Goal: Find specific page/section: Find specific page/section

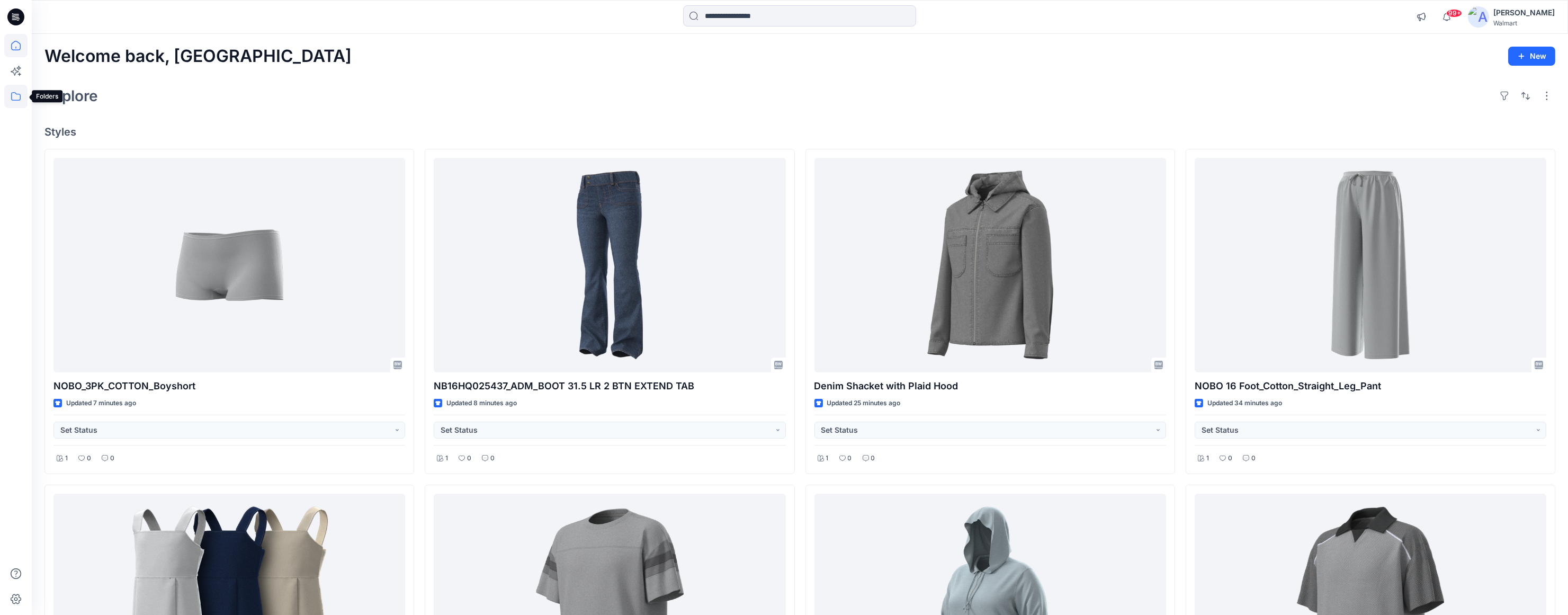
click at [17, 97] on icon at bounding box center [16, 96] width 24 height 24
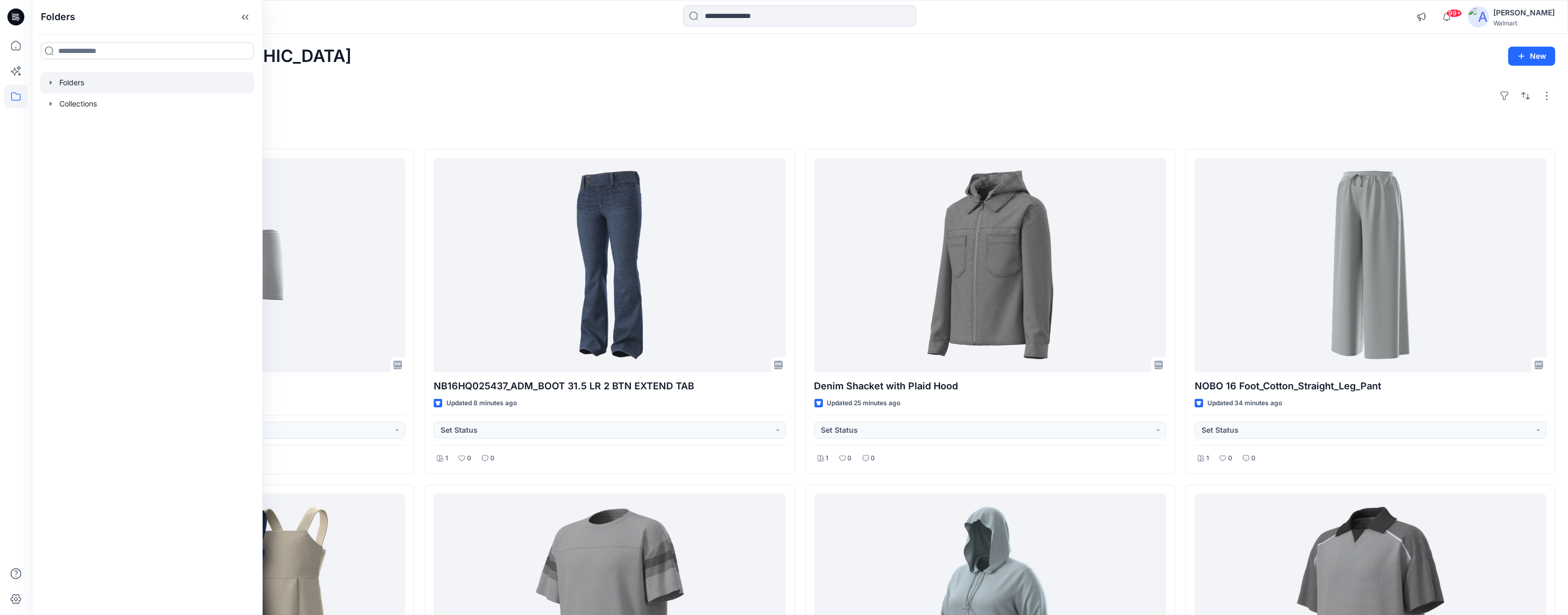
click at [107, 85] on div at bounding box center [147, 83] width 214 height 21
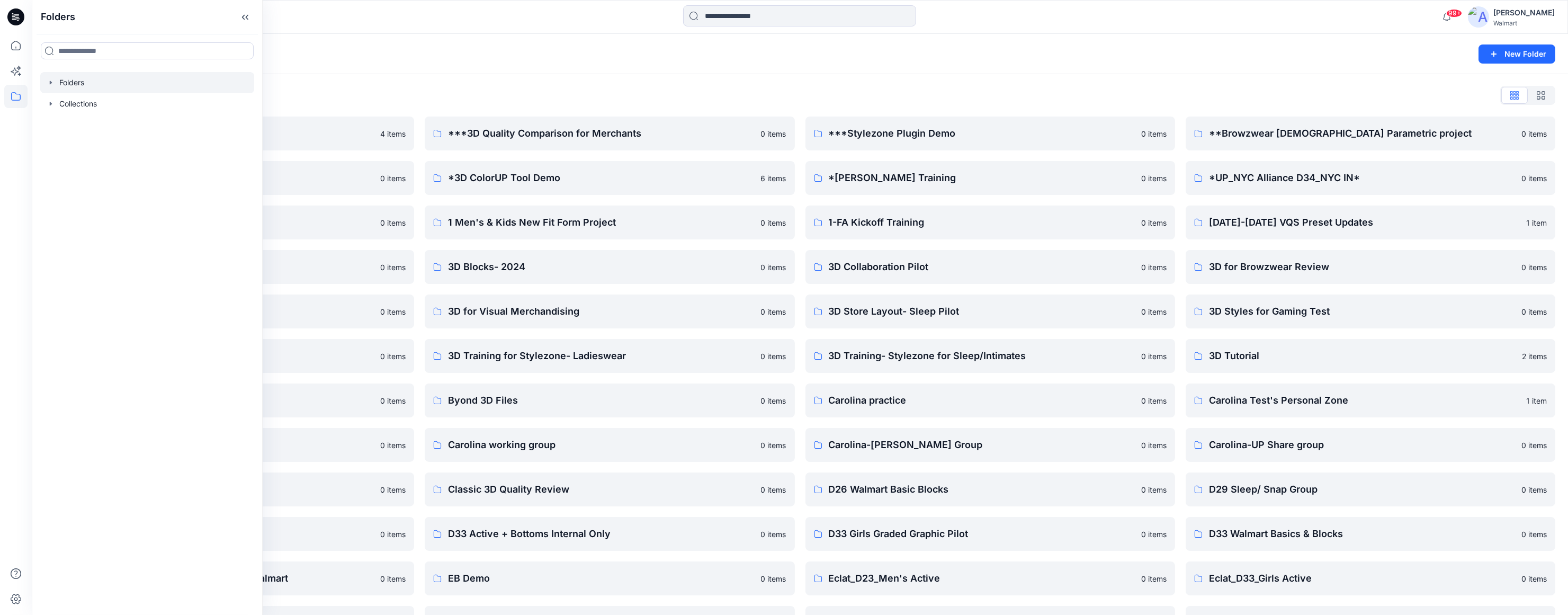
click at [53, 84] on icon "button" at bounding box center [50, 82] width 8 height 8
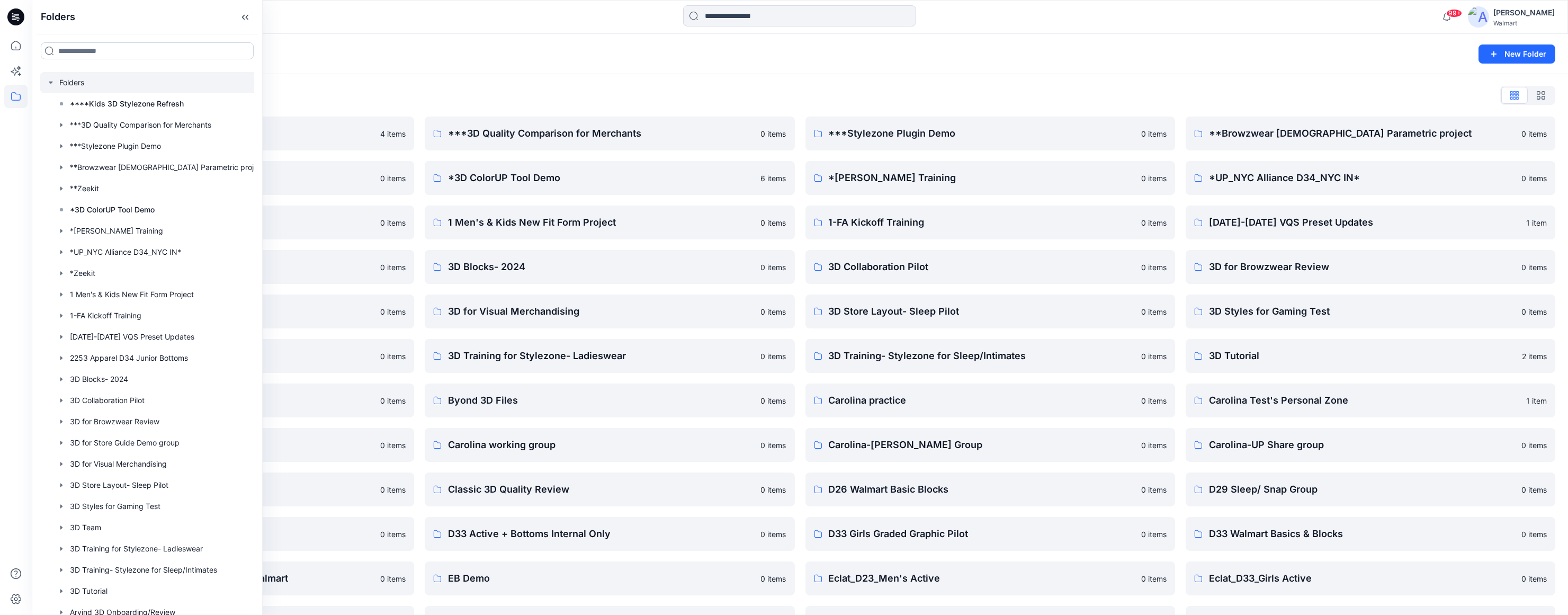
click at [143, 45] on input at bounding box center [147, 51] width 213 height 17
click at [103, 48] on input at bounding box center [147, 51] width 213 height 17
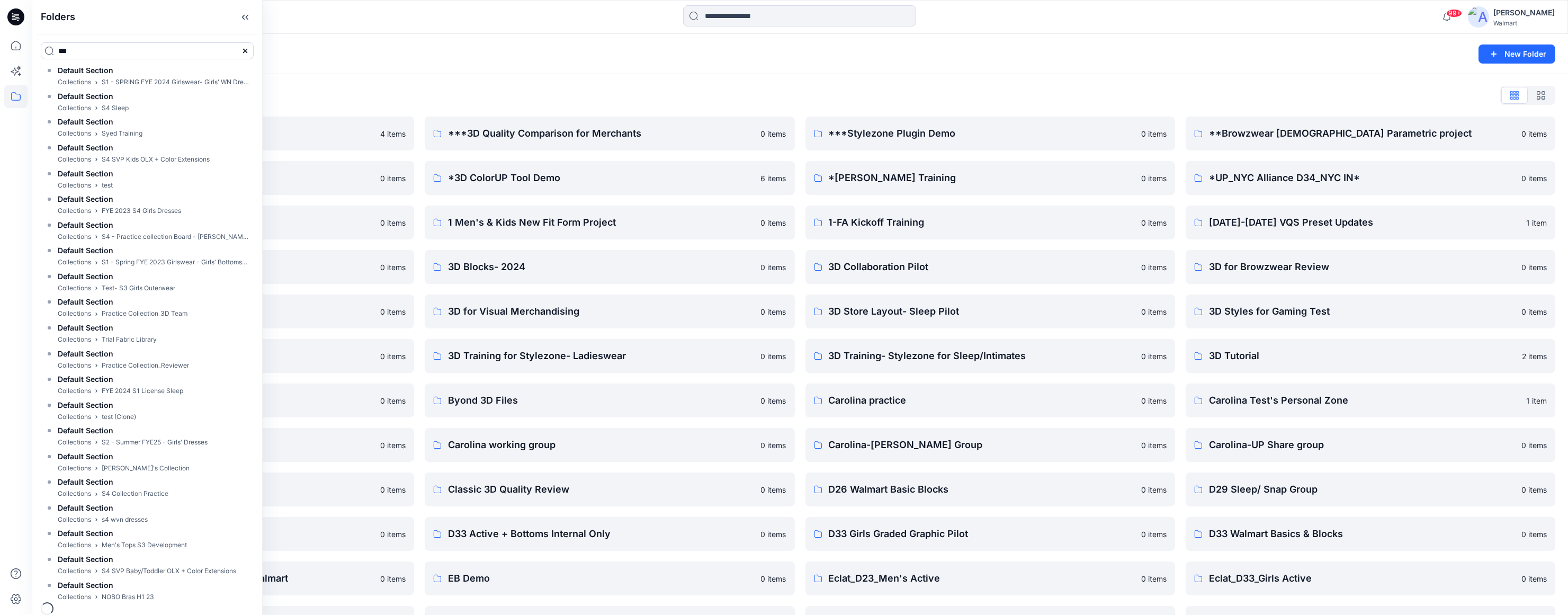
scroll to position [749, 0]
click at [69, 49] on input "**" at bounding box center [147, 51] width 213 height 17
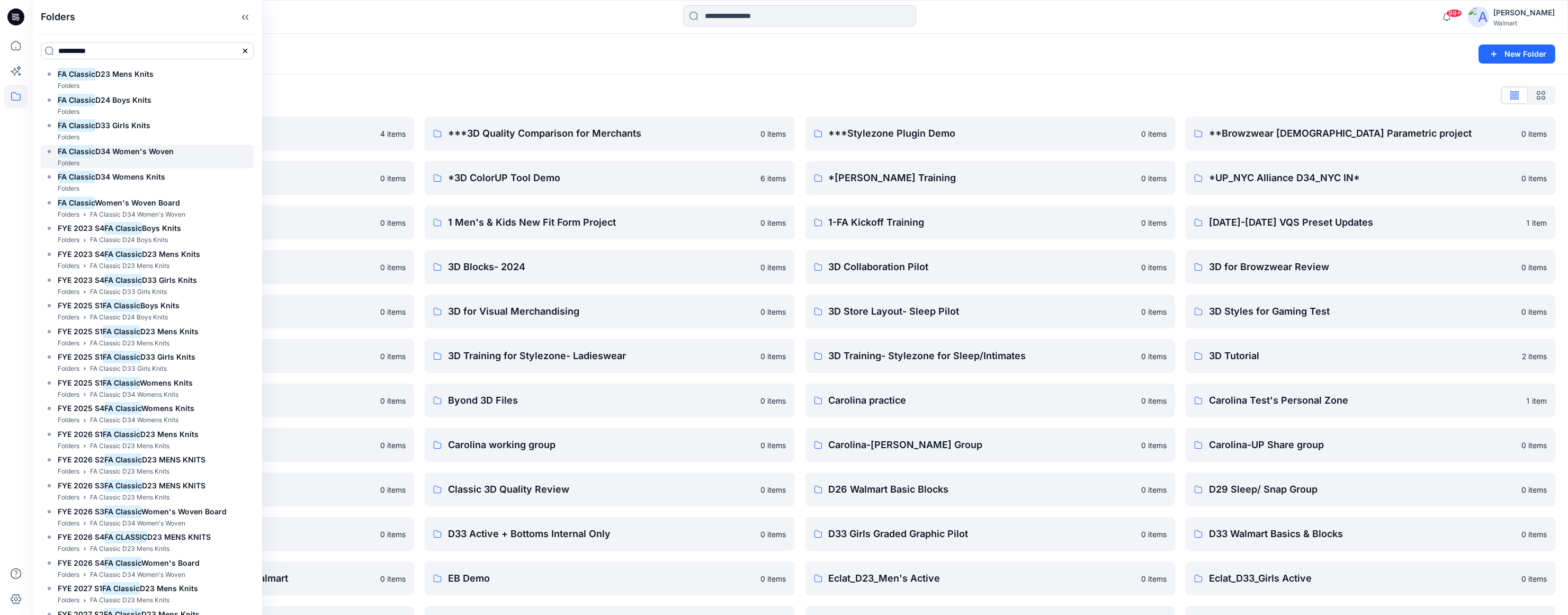
type input "**********"
click at [104, 152] on span "D34 Women's Woven" at bounding box center [134, 151] width 78 height 9
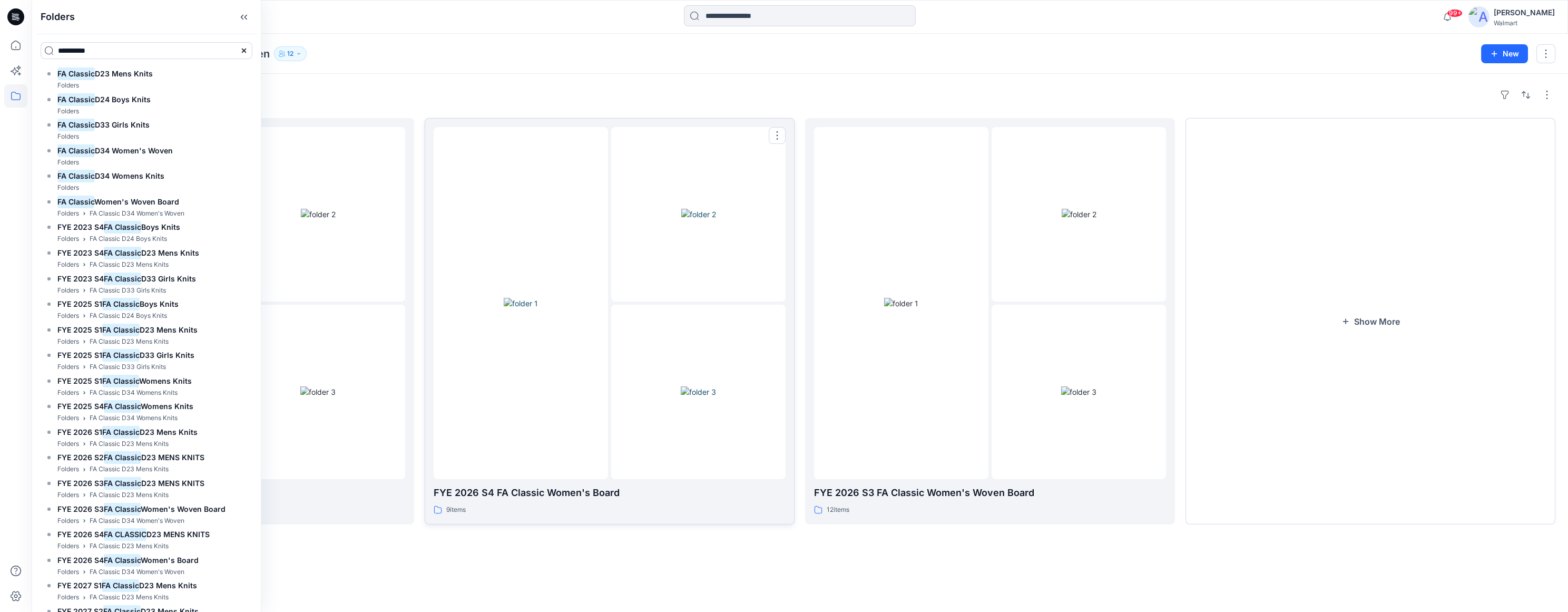
click at [684, 294] on div at bounding box center [698, 214] width 174 height 175
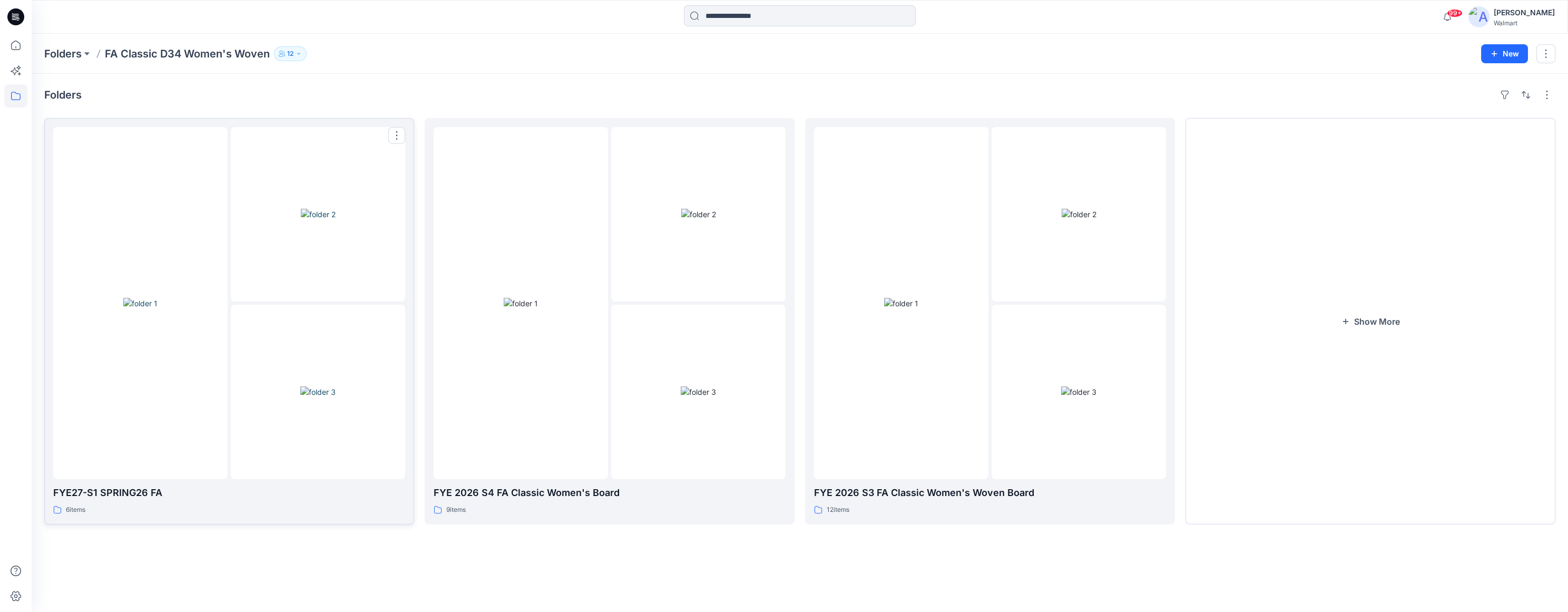
click at [228, 319] on div at bounding box center [229, 303] width 352 height 352
click at [316, 220] on img at bounding box center [318, 214] width 35 height 11
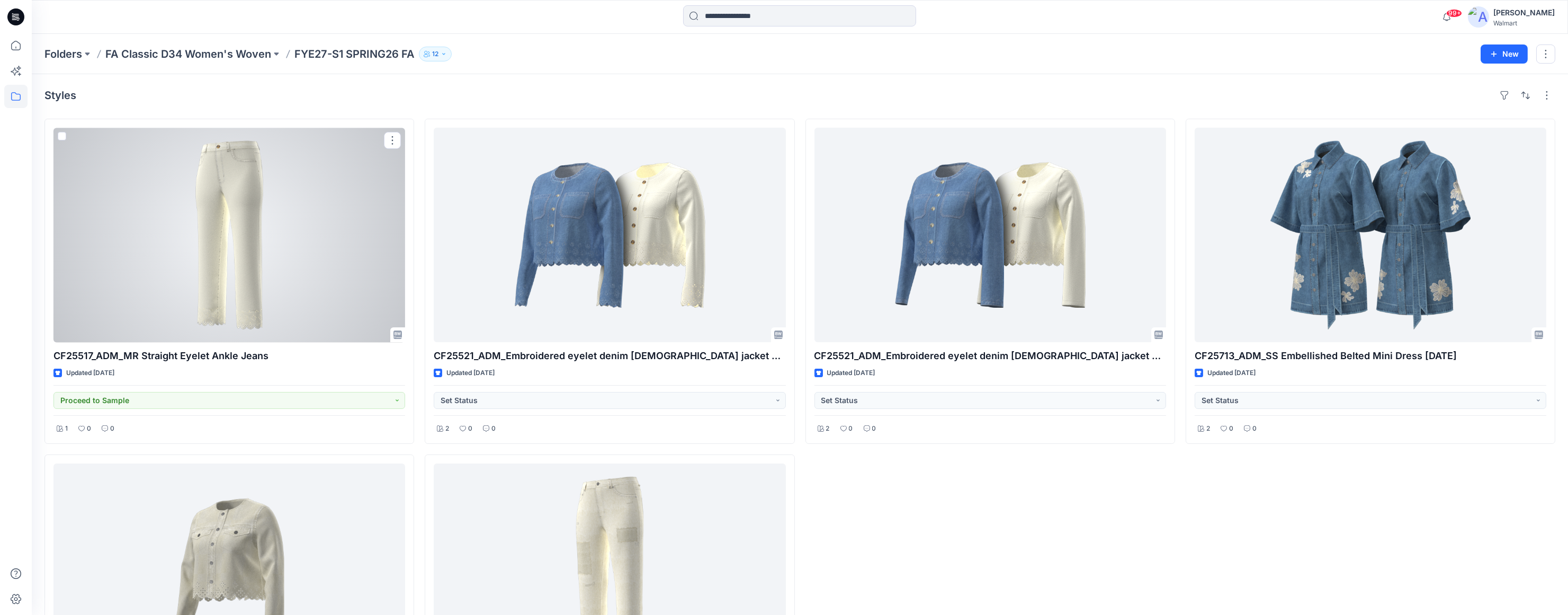
click at [318, 273] on div at bounding box center [228, 235] width 351 height 215
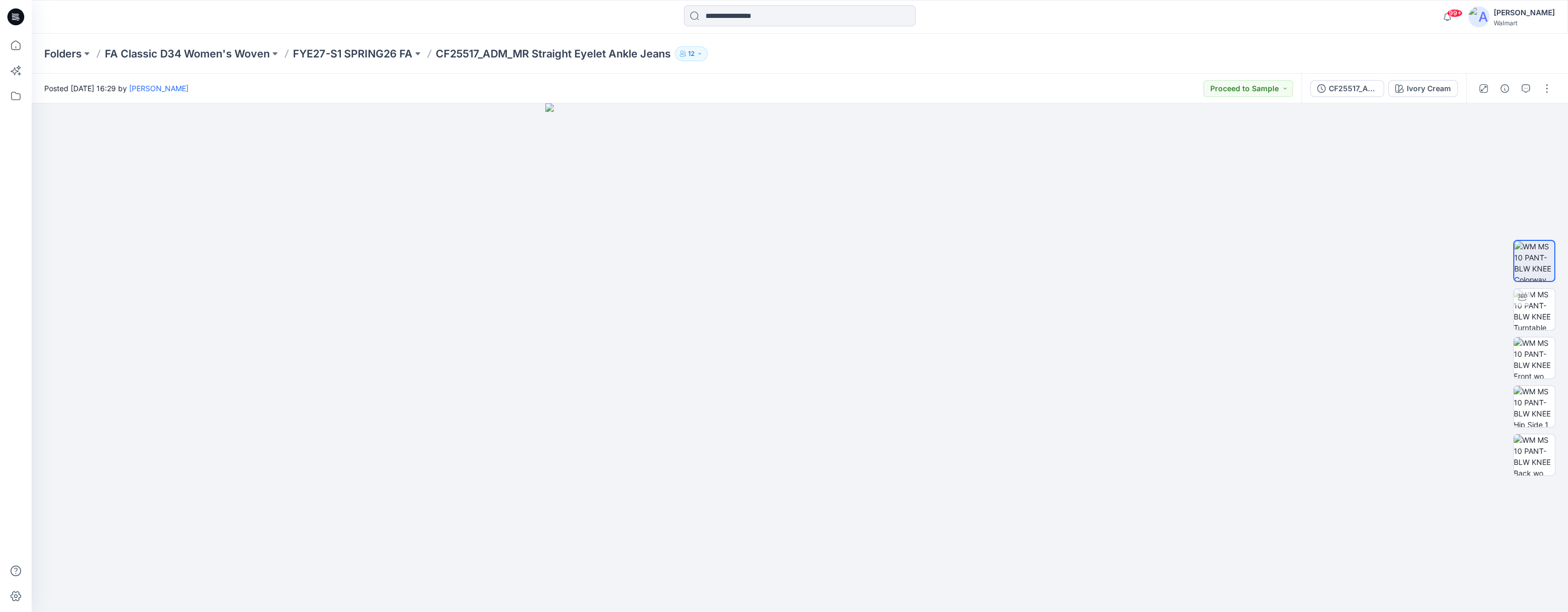
click at [1146, 88] on div "Posted [DATE] 16:29 by [PERSON_NAME] to Sample" at bounding box center [666, 88] width 1270 height 29
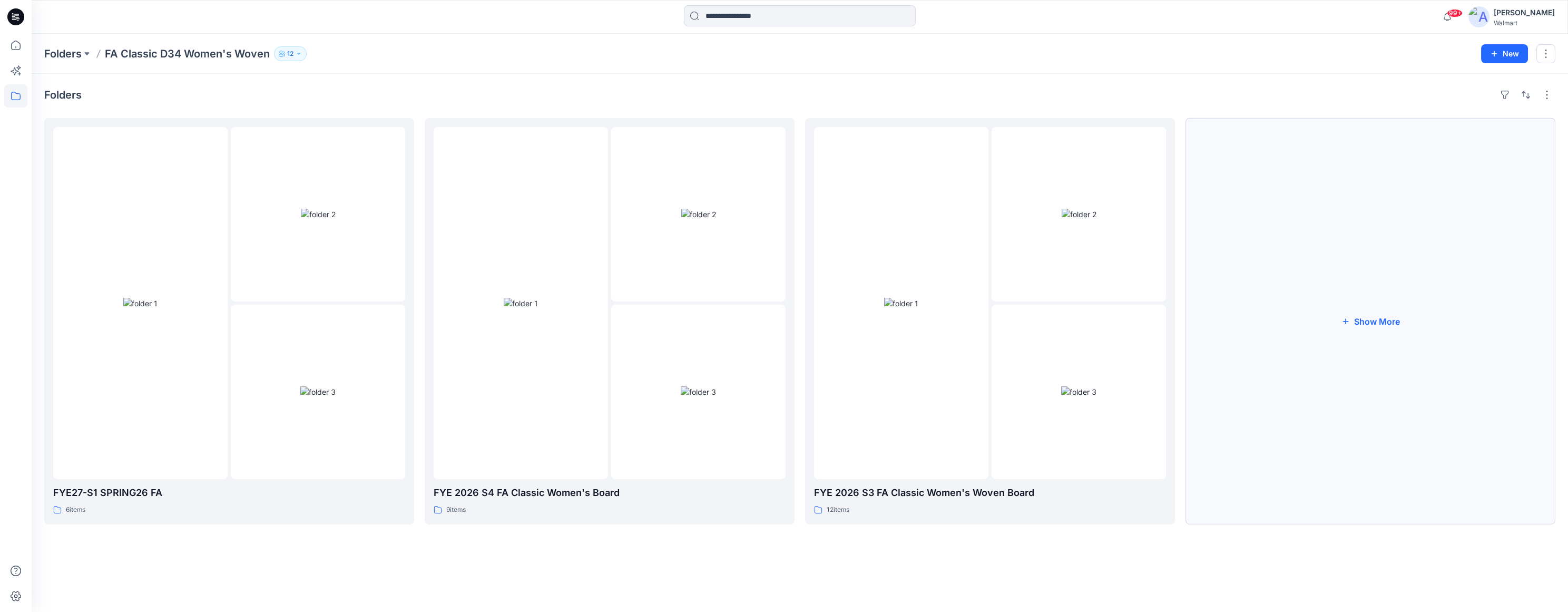
click at [1389, 318] on button "Show More" at bounding box center [1371, 321] width 370 height 406
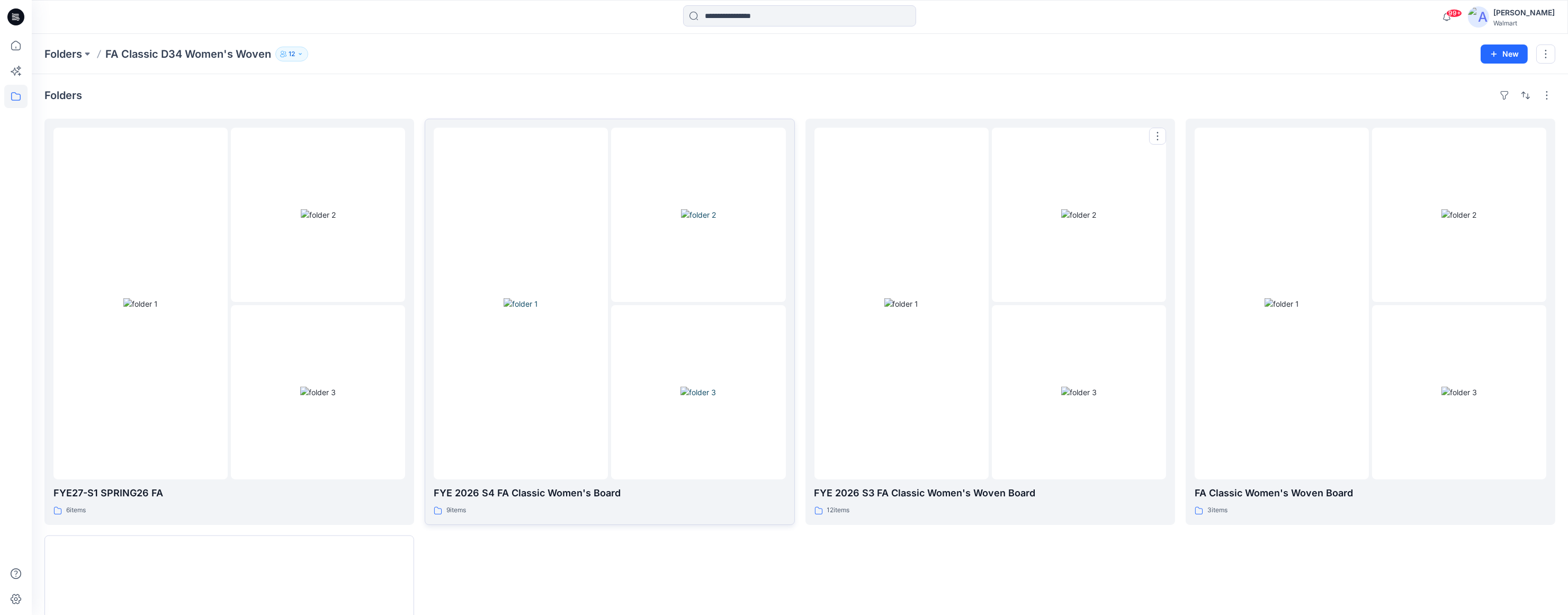
drag, startPoint x: 1245, startPoint y: 371, endPoint x: 767, endPoint y: 334, distance: 479.4
click at [1187, 58] on div "Folders FA Classic D34 Women's Woven 12" at bounding box center [758, 54] width 1428 height 15
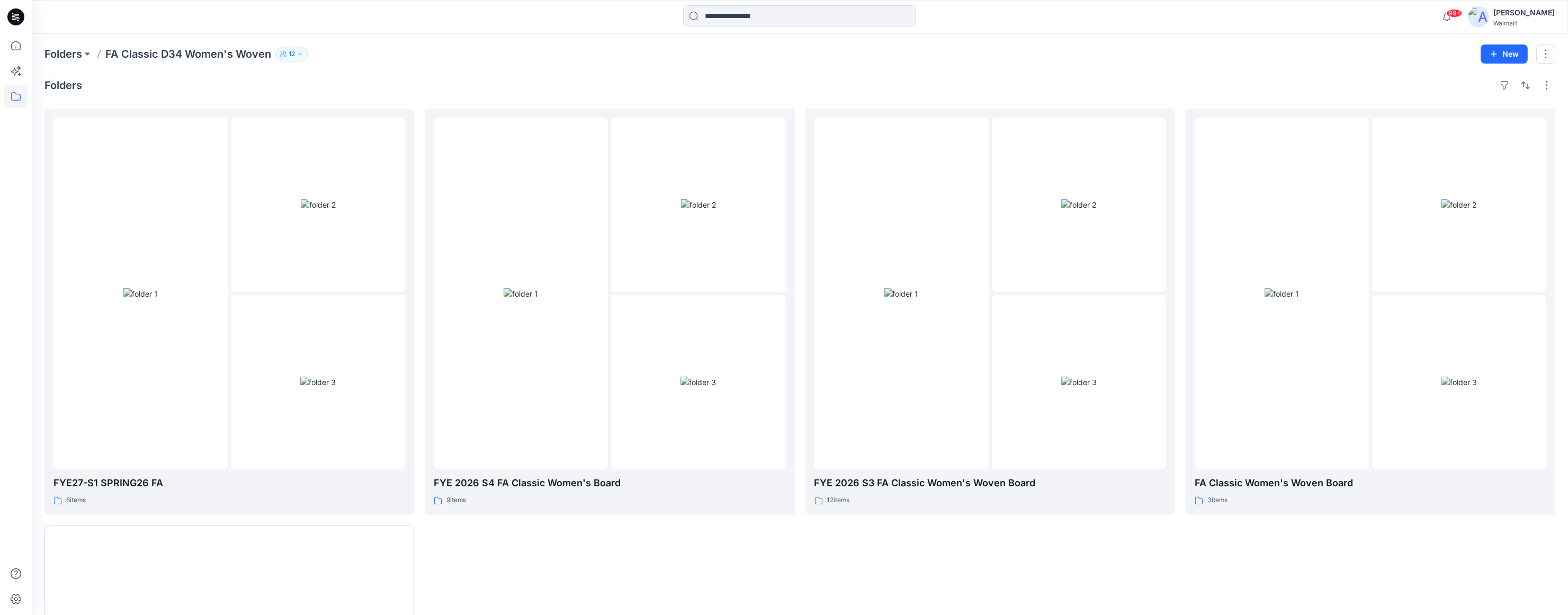
drag, startPoint x: 1223, startPoint y: 64, endPoint x: 953, endPoint y: 81, distance: 270.5
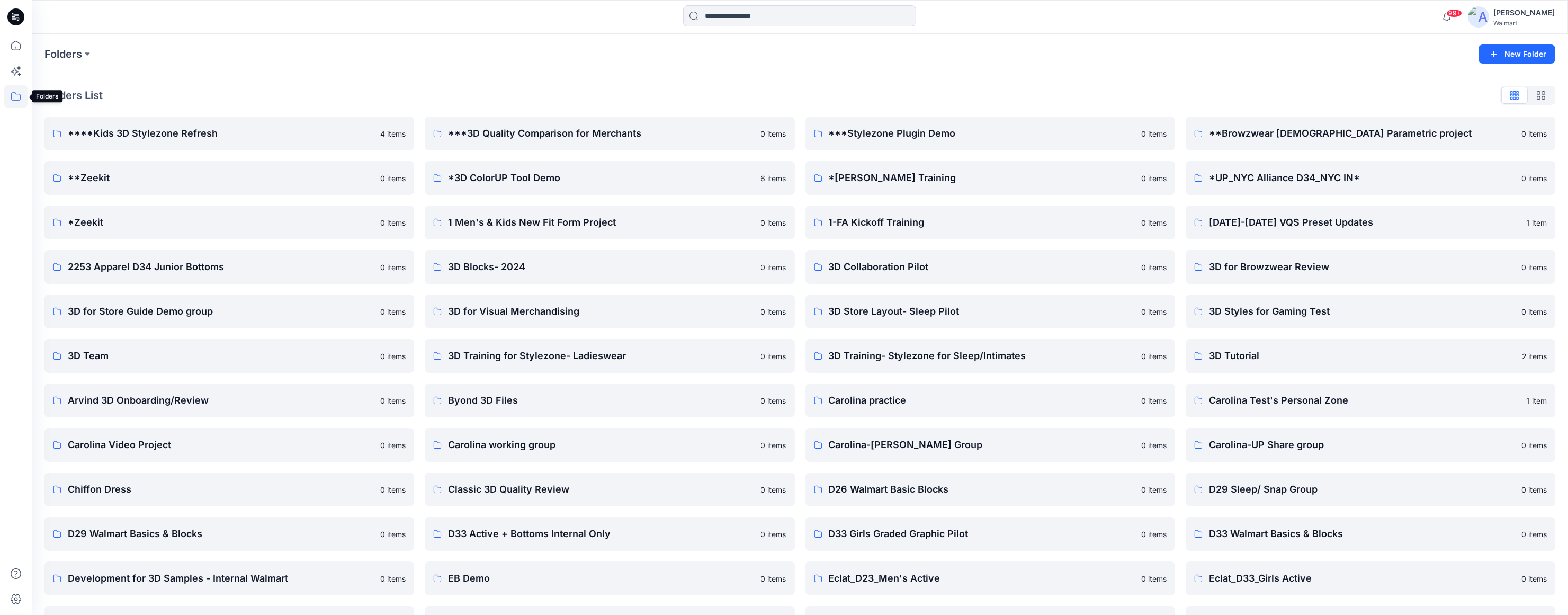
click at [18, 97] on icon at bounding box center [16, 96] width 24 height 24
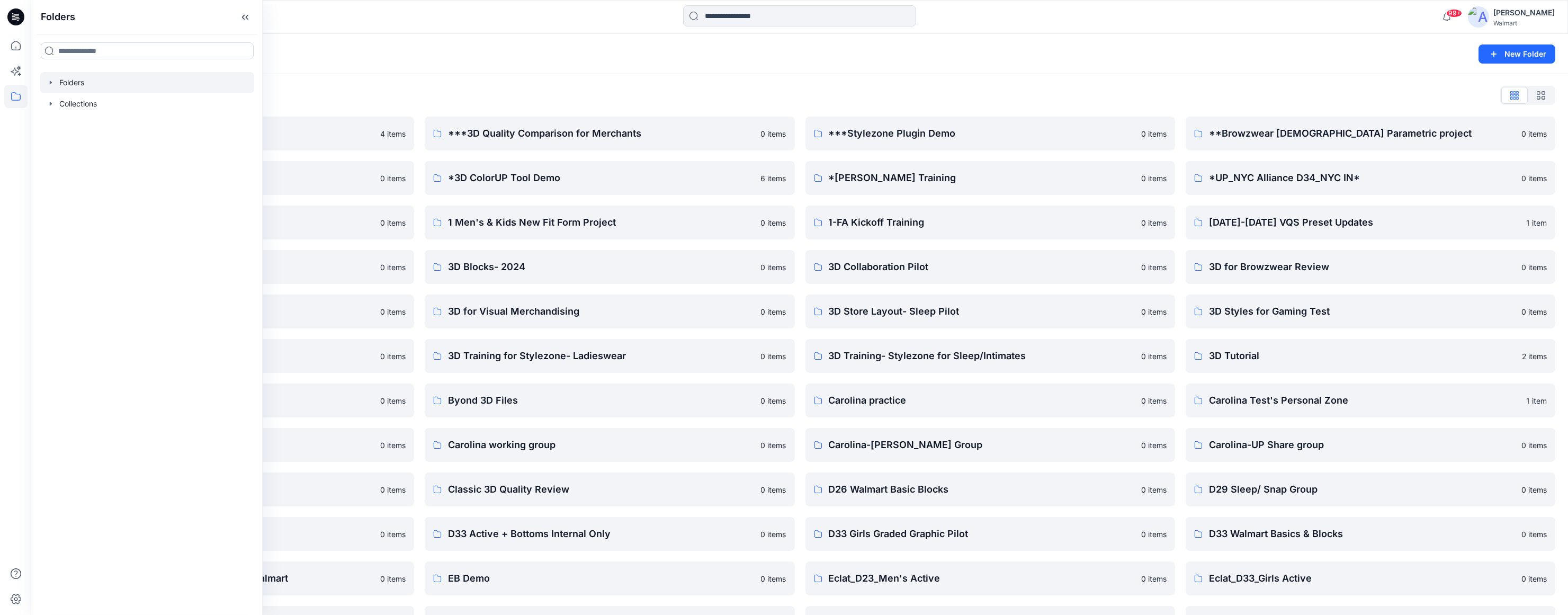
click at [49, 84] on icon "button" at bounding box center [50, 82] width 8 height 8
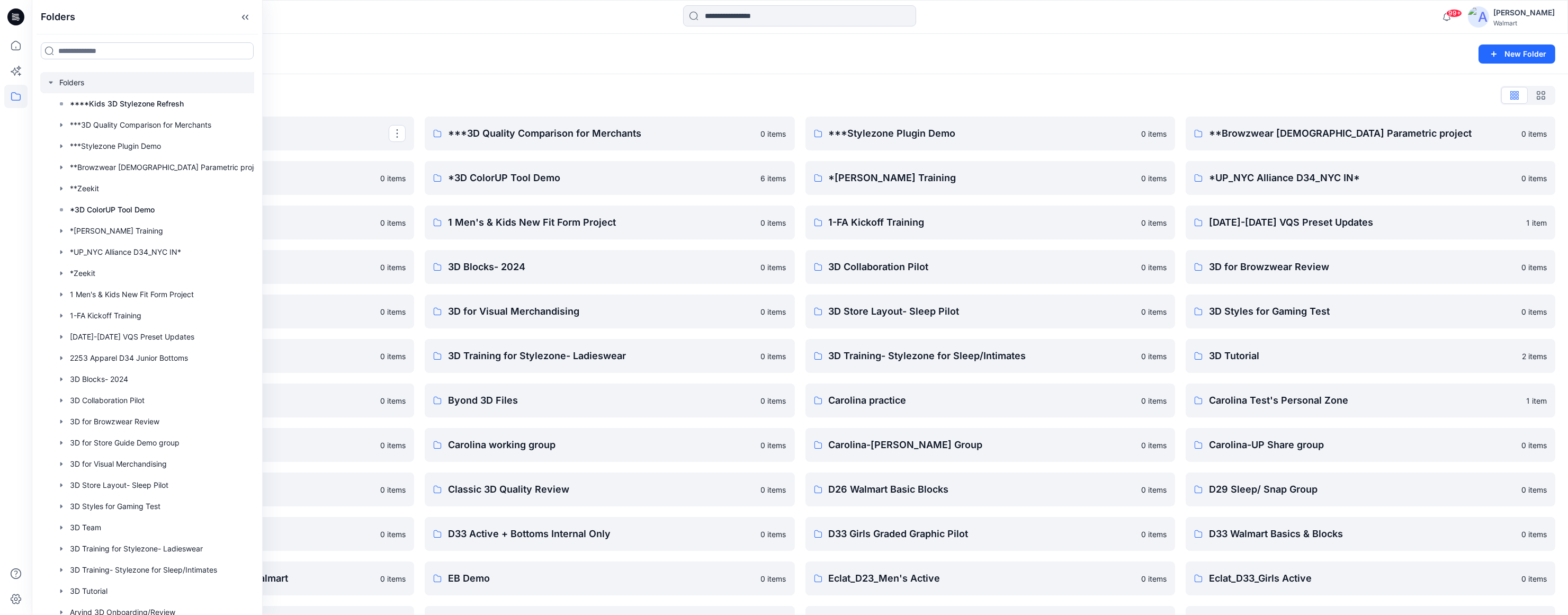
click at [93, 47] on input at bounding box center [147, 51] width 213 height 17
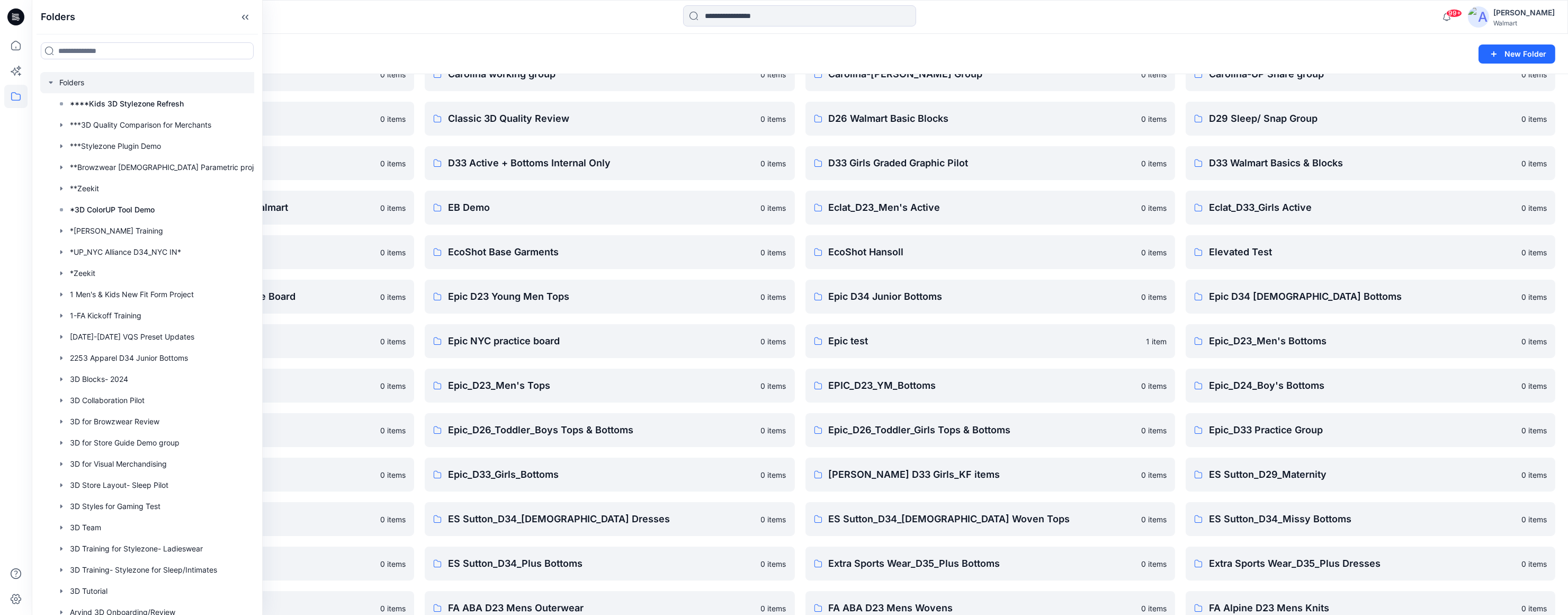
scroll to position [689, 0]
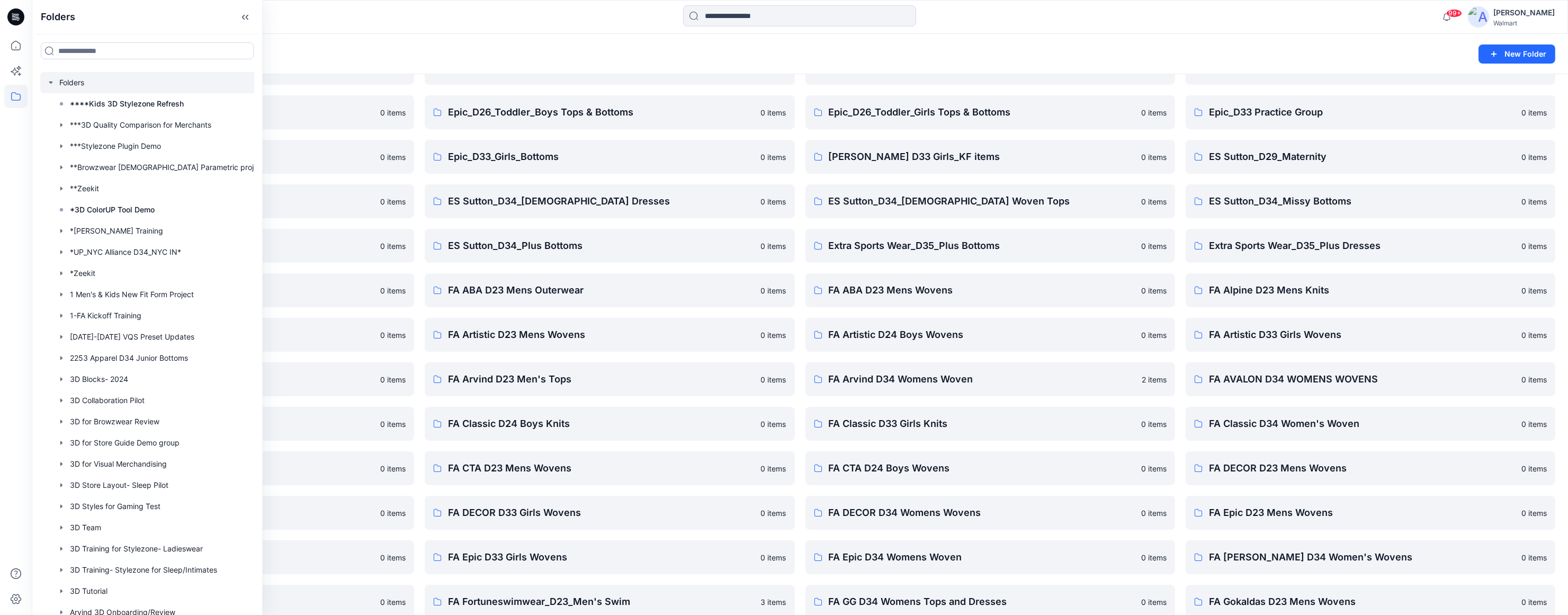
click at [305, 42] on div "Folders New Folder" at bounding box center [800, 54] width 1536 height 40
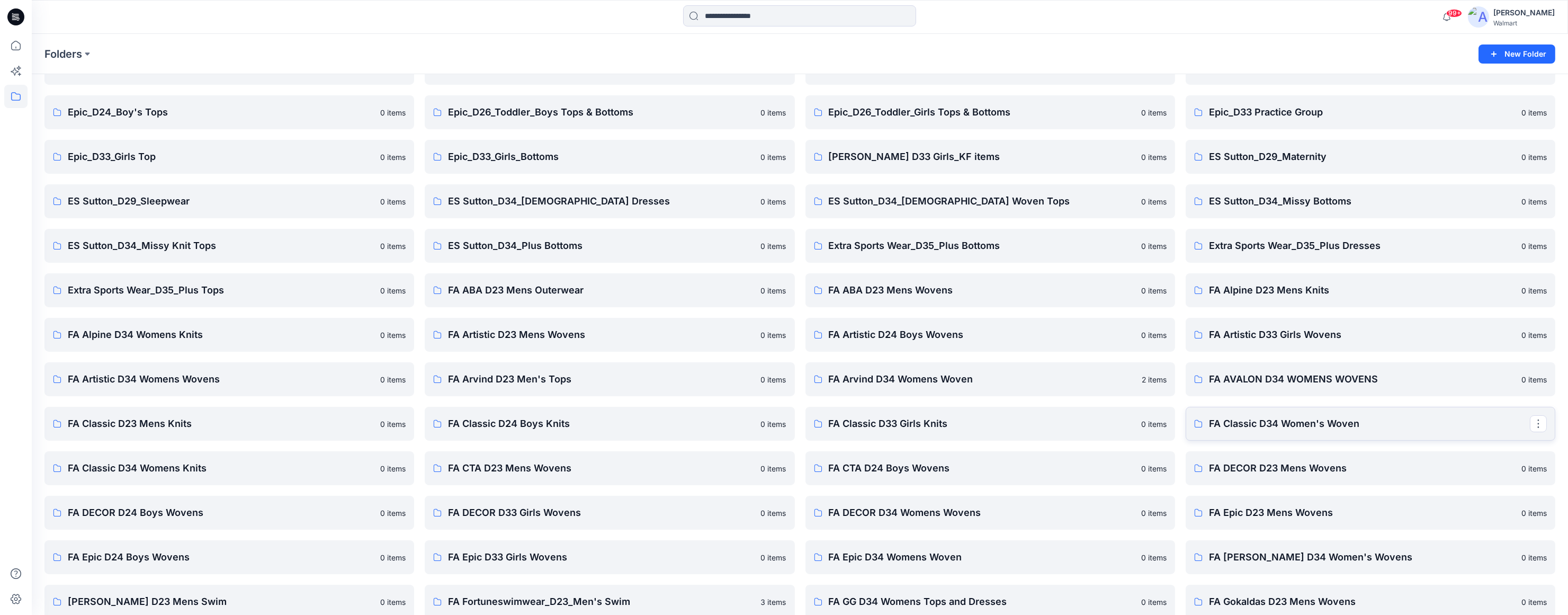
click at [1350, 421] on p "FA Classic D34 Women's Woven" at bounding box center [1369, 424] width 321 height 15
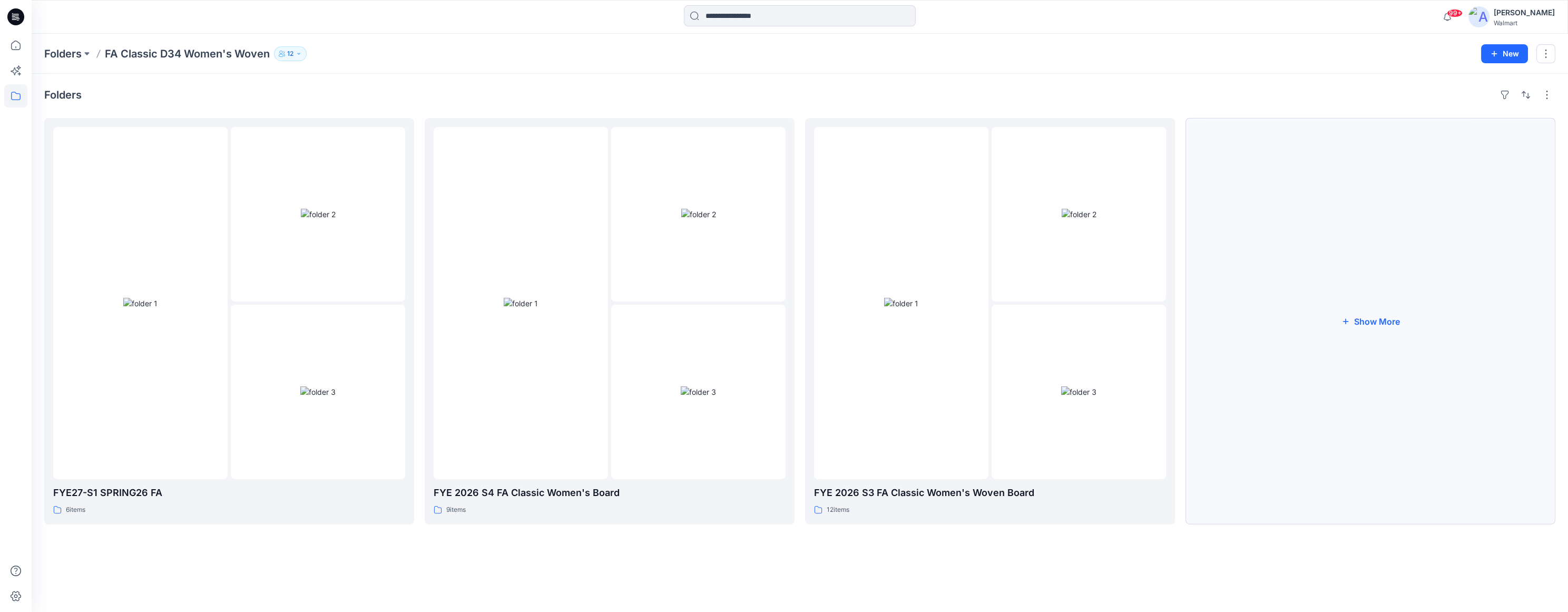
click at [1371, 317] on button "Show More" at bounding box center [1371, 321] width 370 height 406
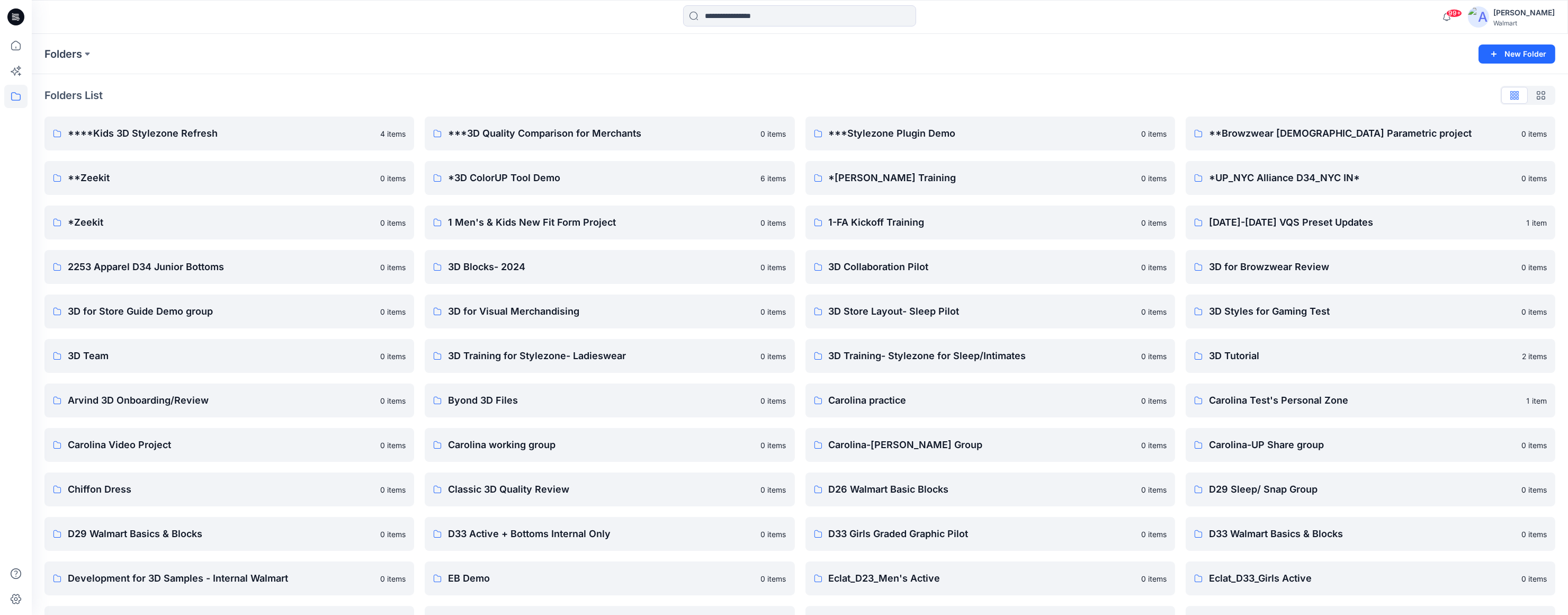
scroll to position [689, 0]
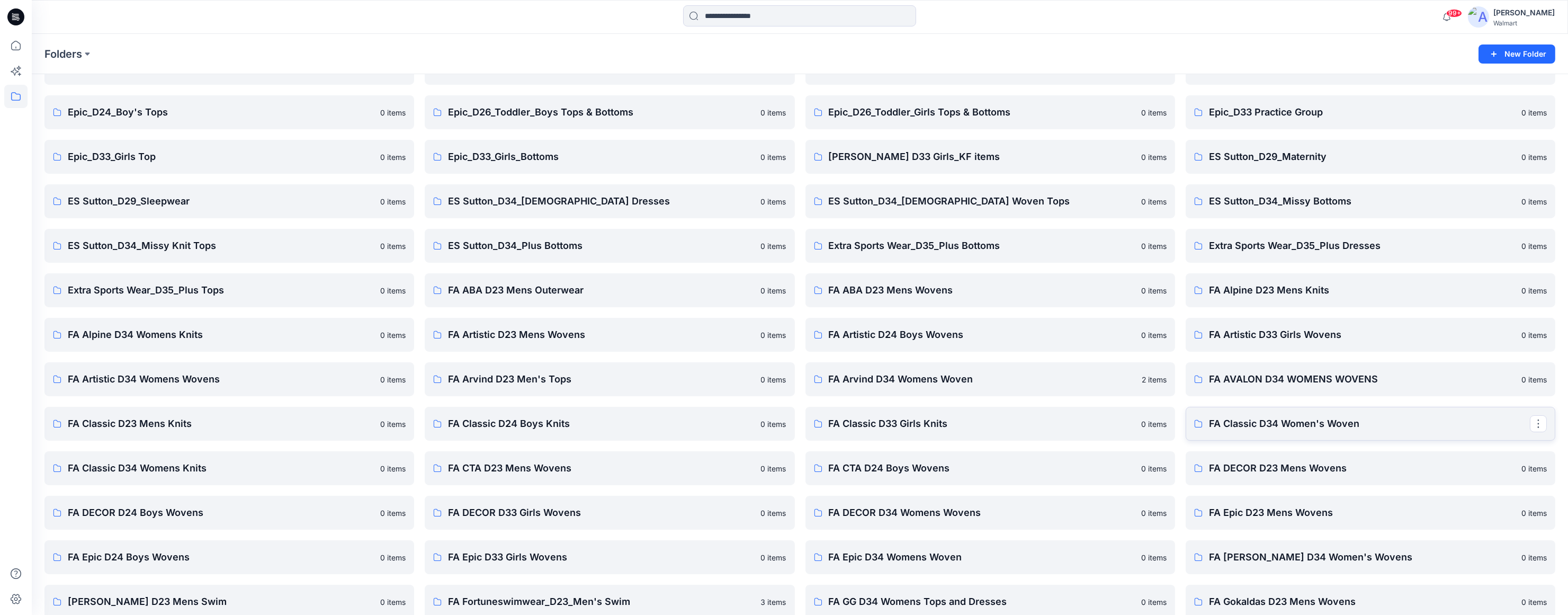
click at [1342, 421] on p "FA Classic D34 Women's Woven" at bounding box center [1369, 424] width 321 height 15
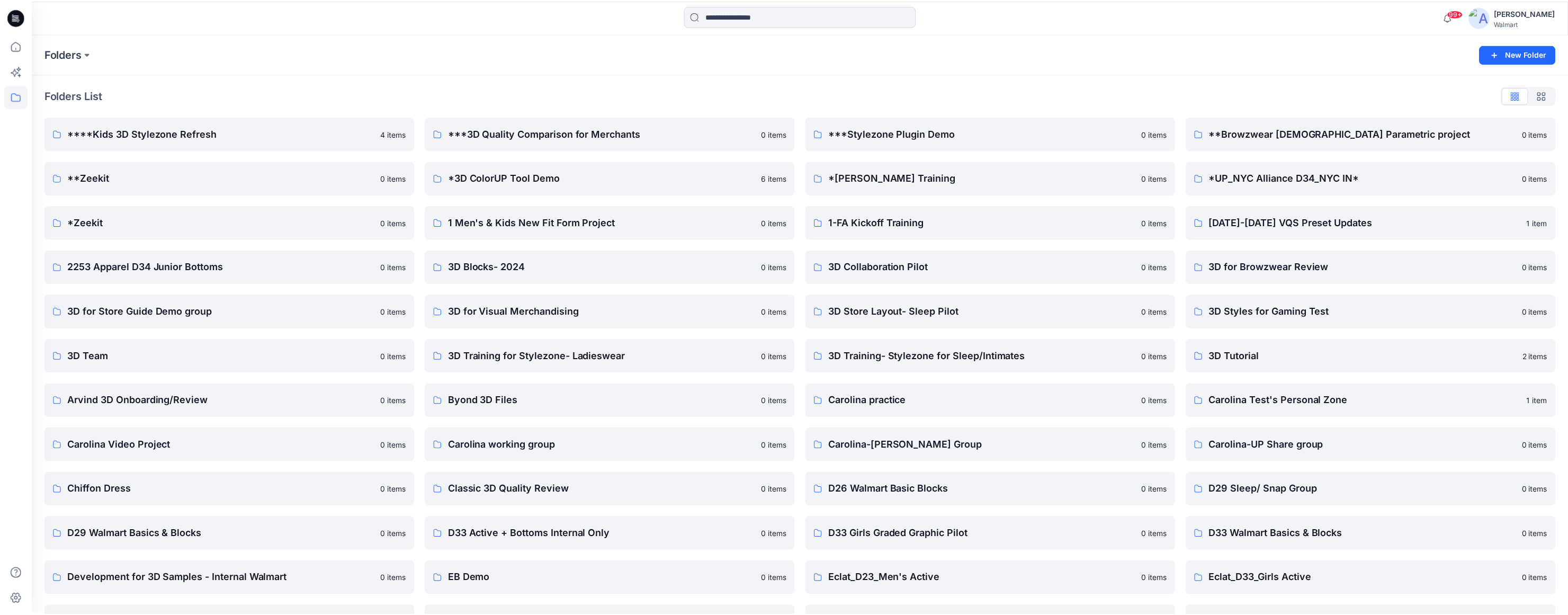
scroll to position [689, 0]
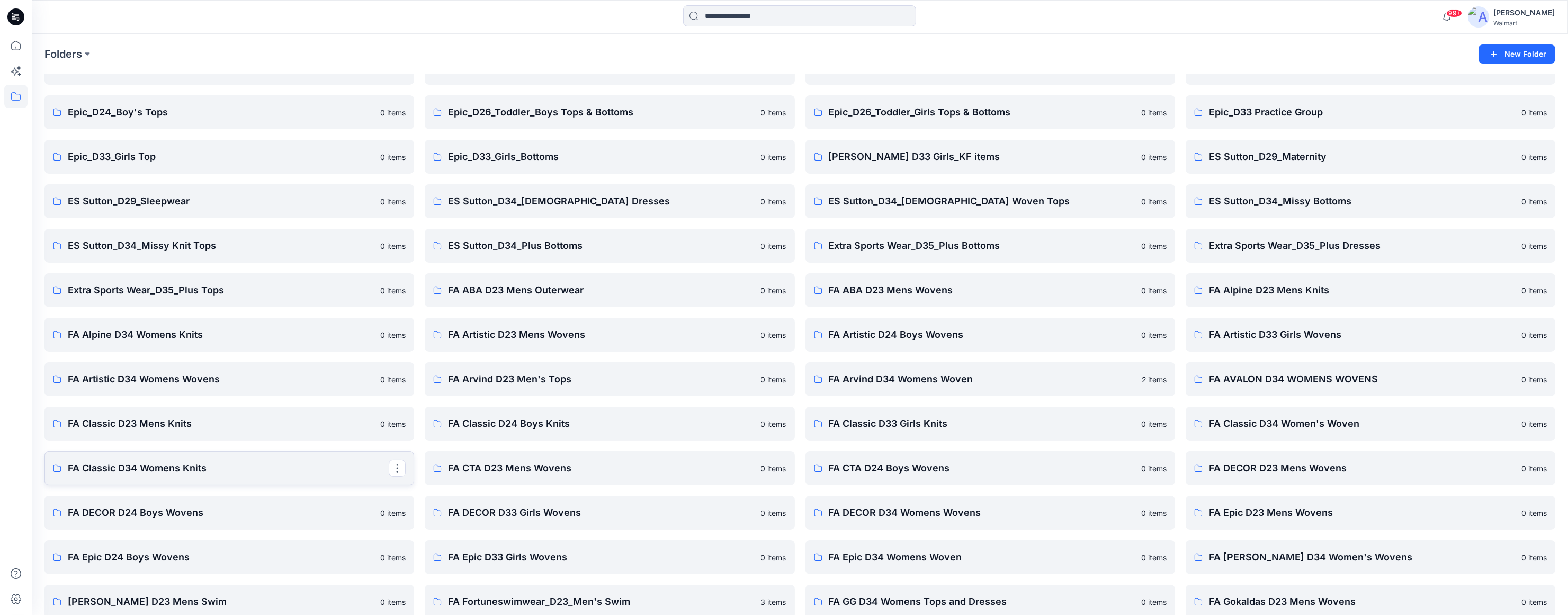
click at [192, 474] on p "FA Classic D34 Womens Knits" at bounding box center [228, 468] width 321 height 15
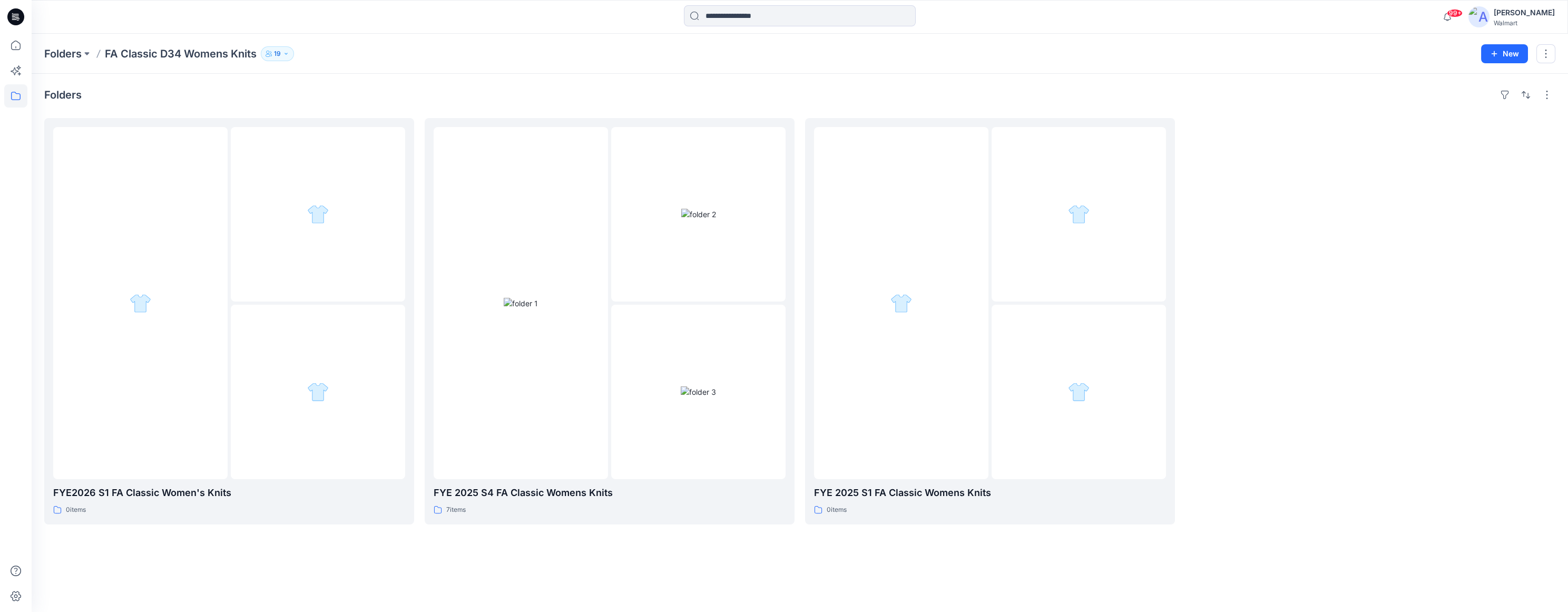
click at [391, 94] on div "Folders" at bounding box center [800, 94] width 1511 height 17
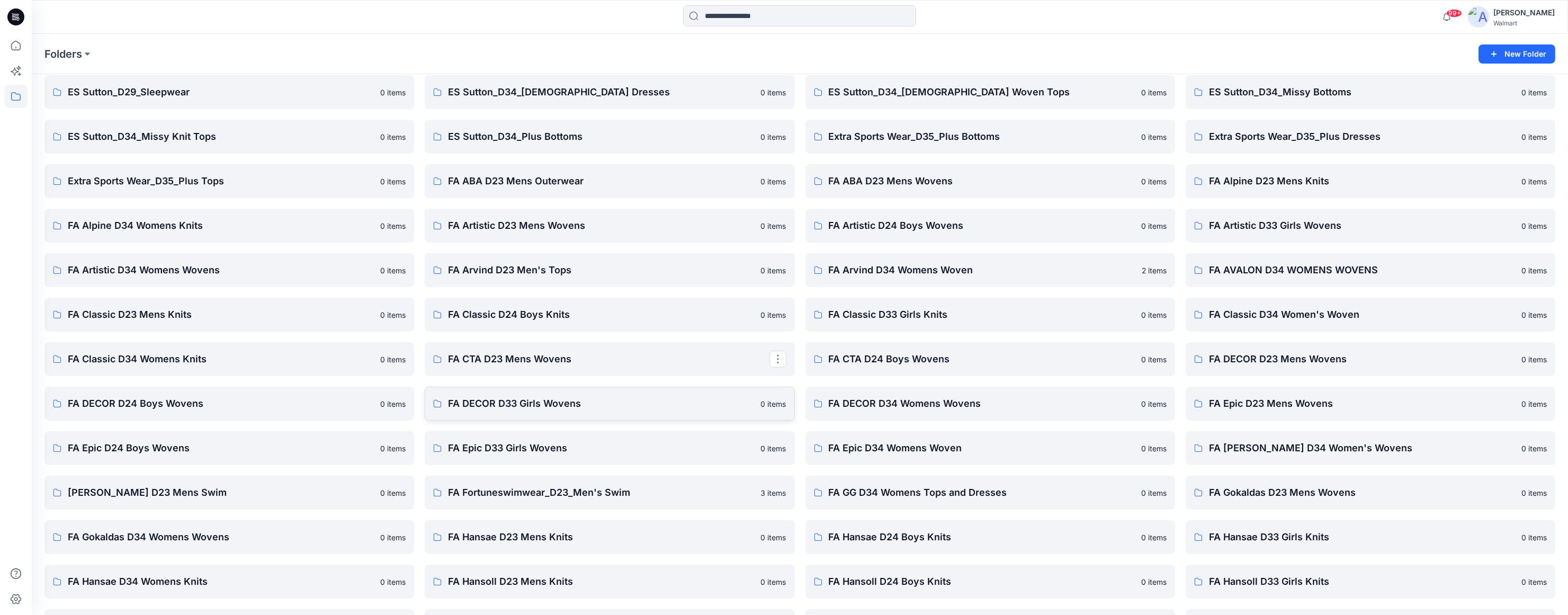
scroll to position [794, 0]
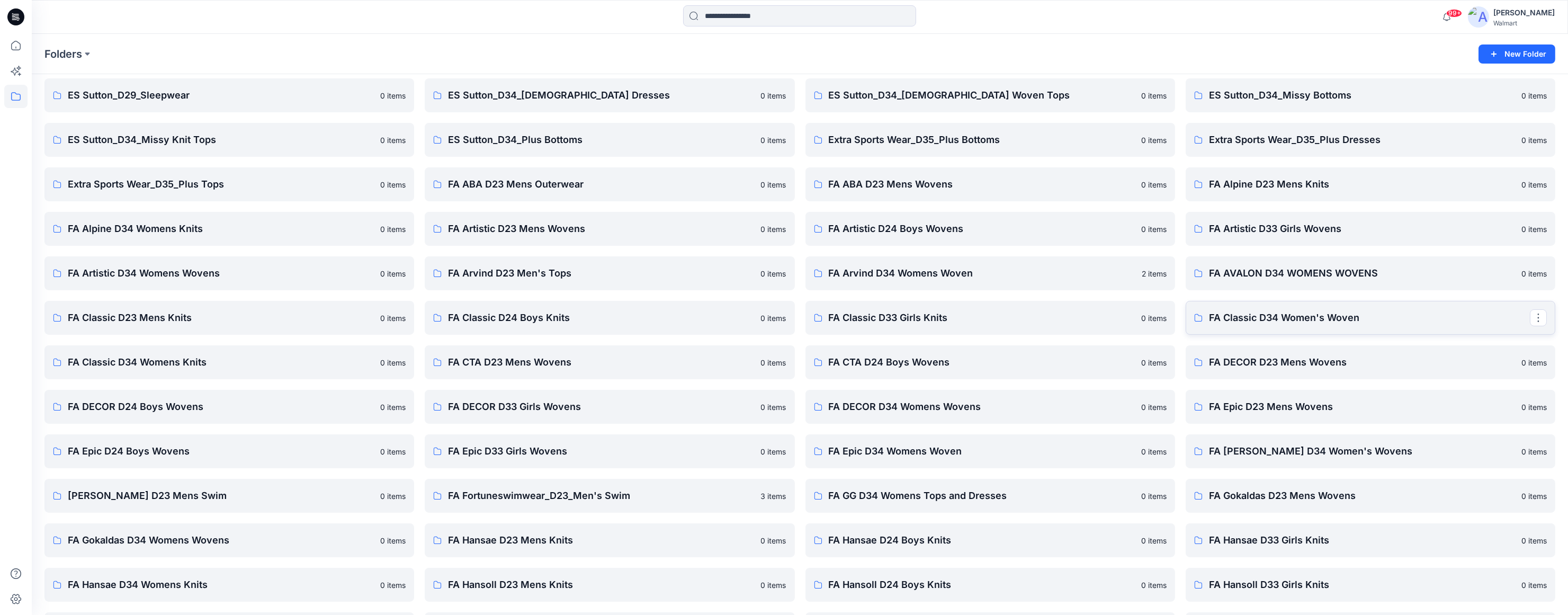
click at [1288, 320] on p "FA Classic D34 Women's Woven" at bounding box center [1369, 318] width 321 height 15
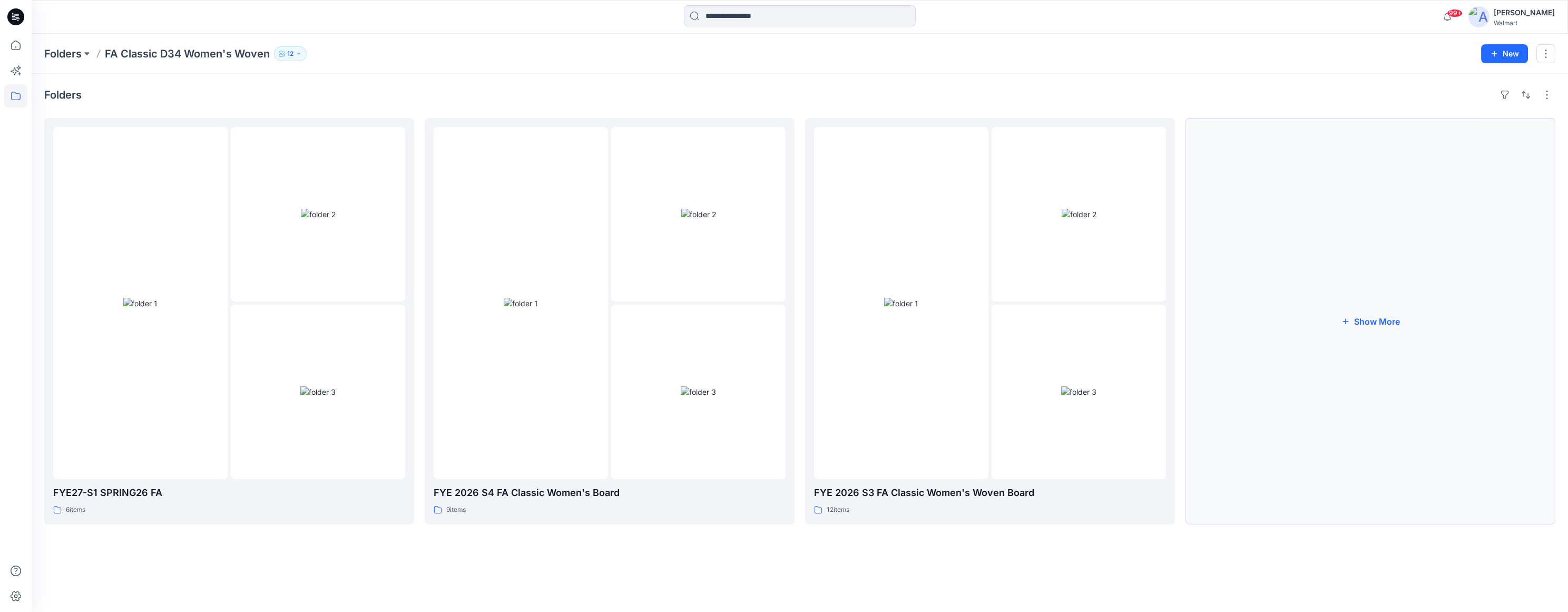
click at [1369, 317] on button "Show More" at bounding box center [1371, 321] width 370 height 406
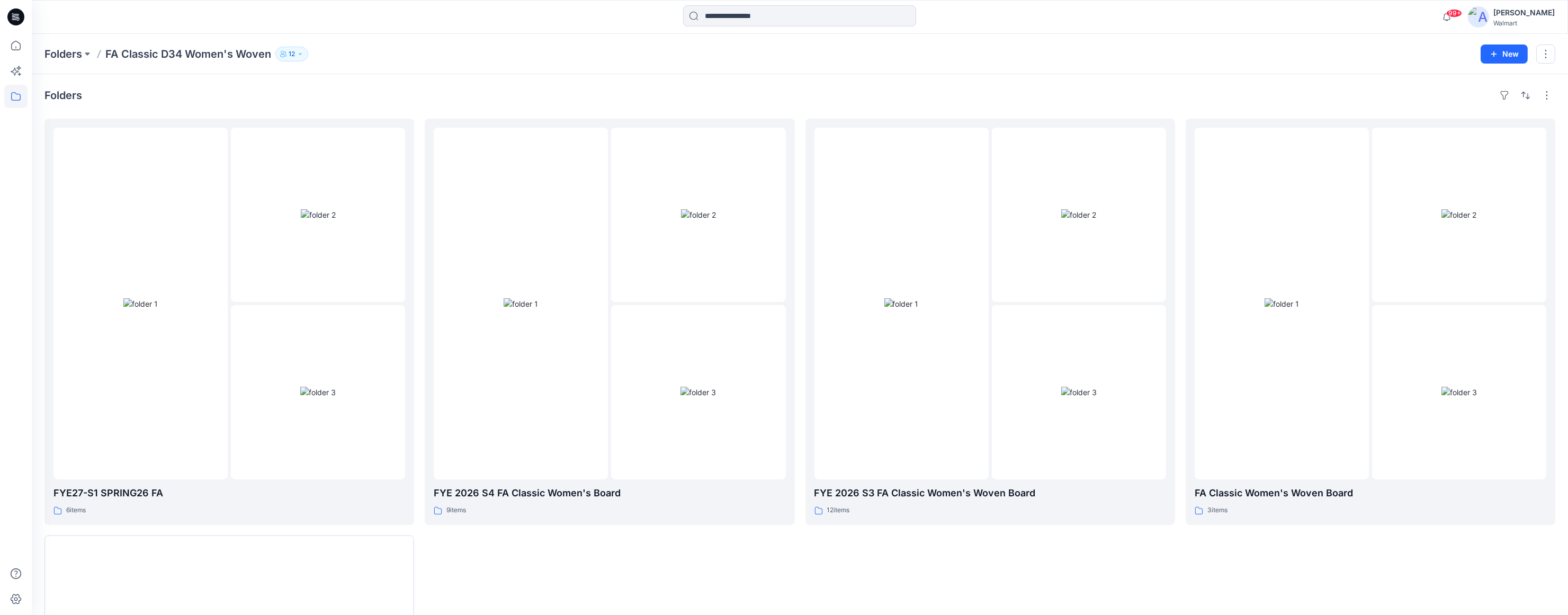
click at [1022, 68] on div "Folders FA Classic D34 Women's Woven 12 New" at bounding box center [800, 54] width 1536 height 40
click at [1356, 502] on div "FA Classic Women's Woven Board 3 items" at bounding box center [1370, 501] width 351 height 30
click at [946, 210] on div at bounding box center [902, 303] width 175 height 352
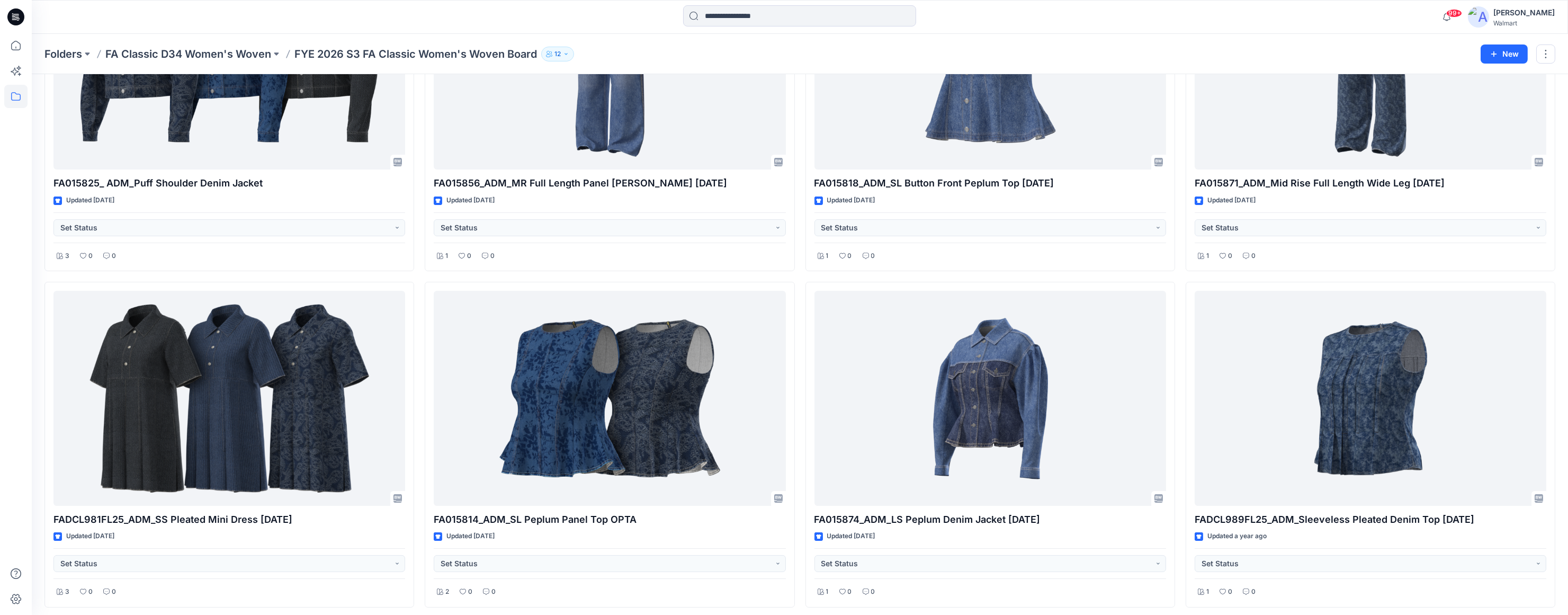
scroll to position [512, 0]
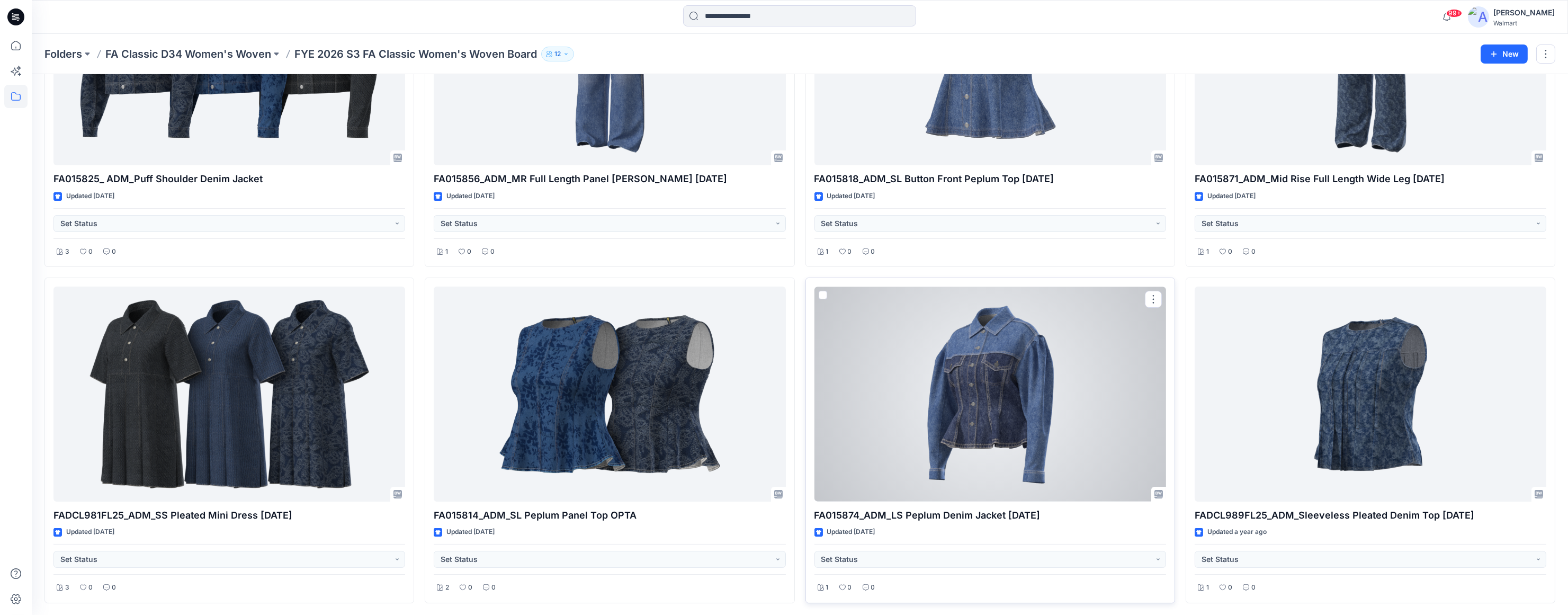
click at [1004, 417] on div at bounding box center [990, 393] width 351 height 215
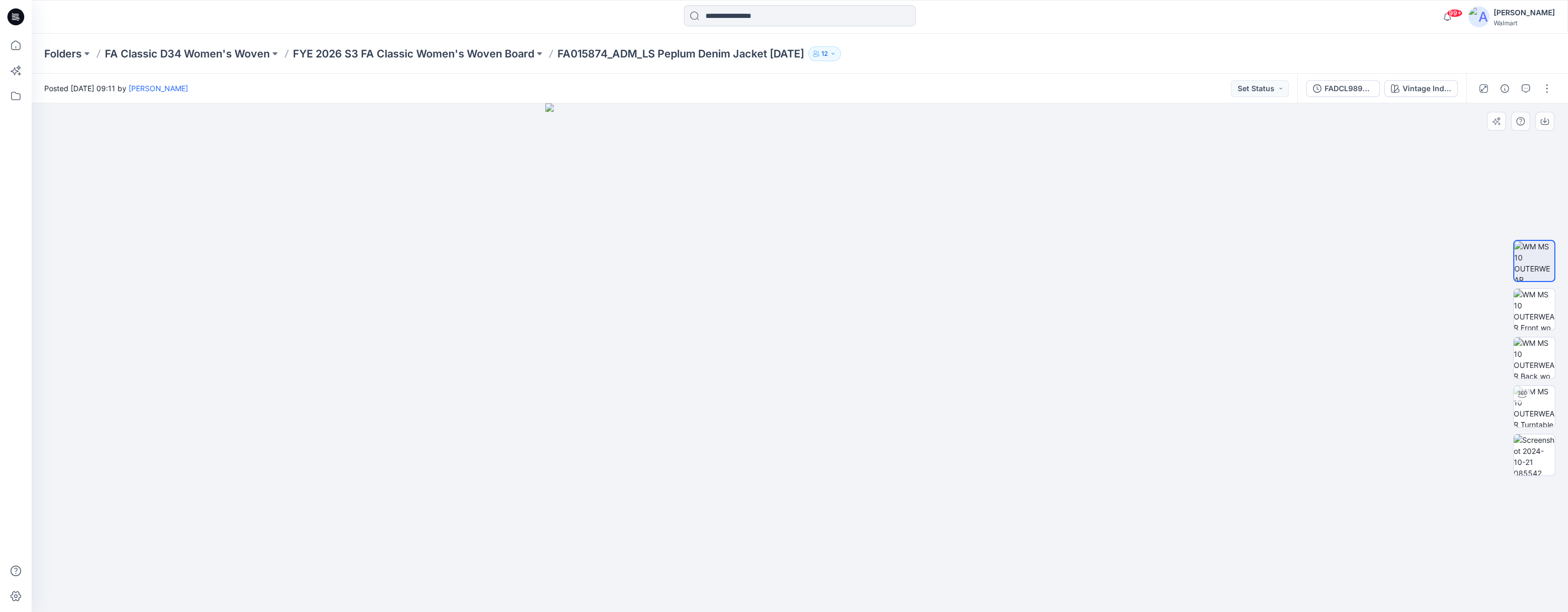
drag, startPoint x: 1234, startPoint y: 299, endPoint x: 1076, endPoint y: 326, distance: 160.3
click at [1541, 305] on img at bounding box center [1534, 309] width 41 height 41
click at [1536, 351] on img at bounding box center [1534, 357] width 41 height 41
click at [1540, 249] on img at bounding box center [1534, 261] width 41 height 41
click at [1521, 299] on img at bounding box center [1534, 309] width 41 height 41
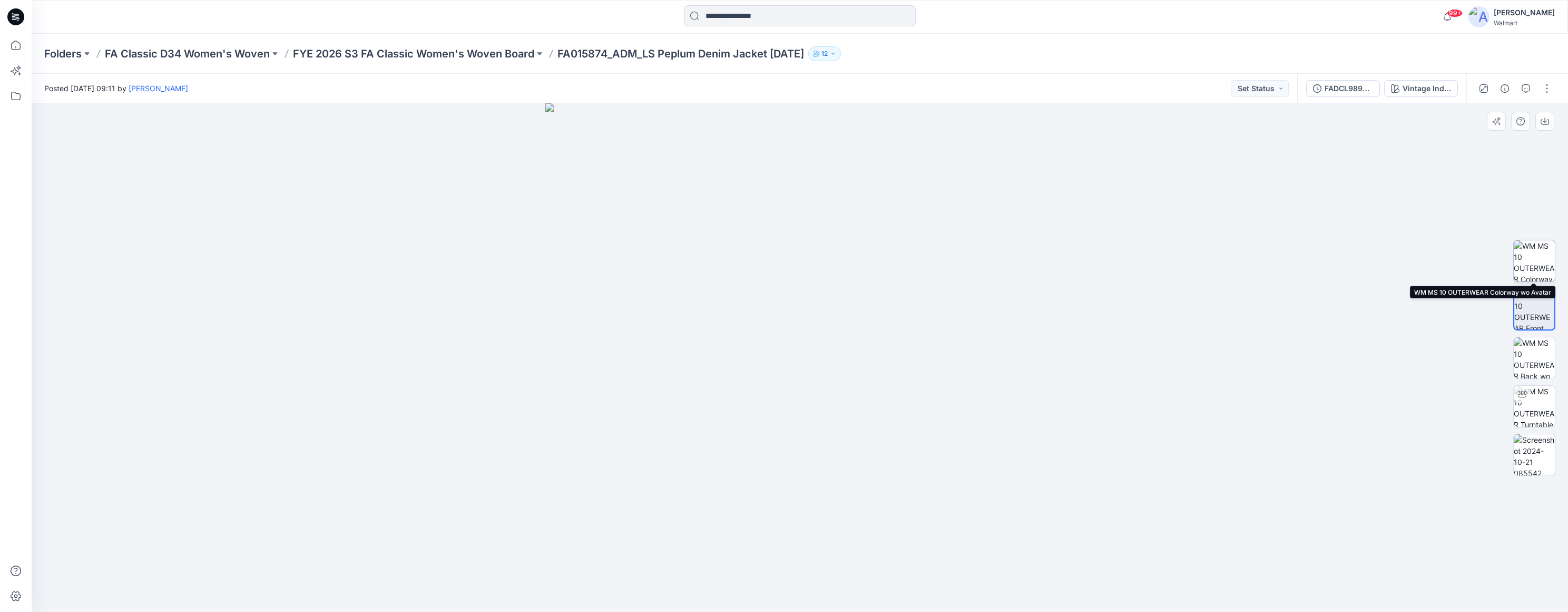
click at [1536, 266] on img at bounding box center [1534, 261] width 41 height 41
click at [1548, 119] on icon "button" at bounding box center [1545, 122] width 8 height 6
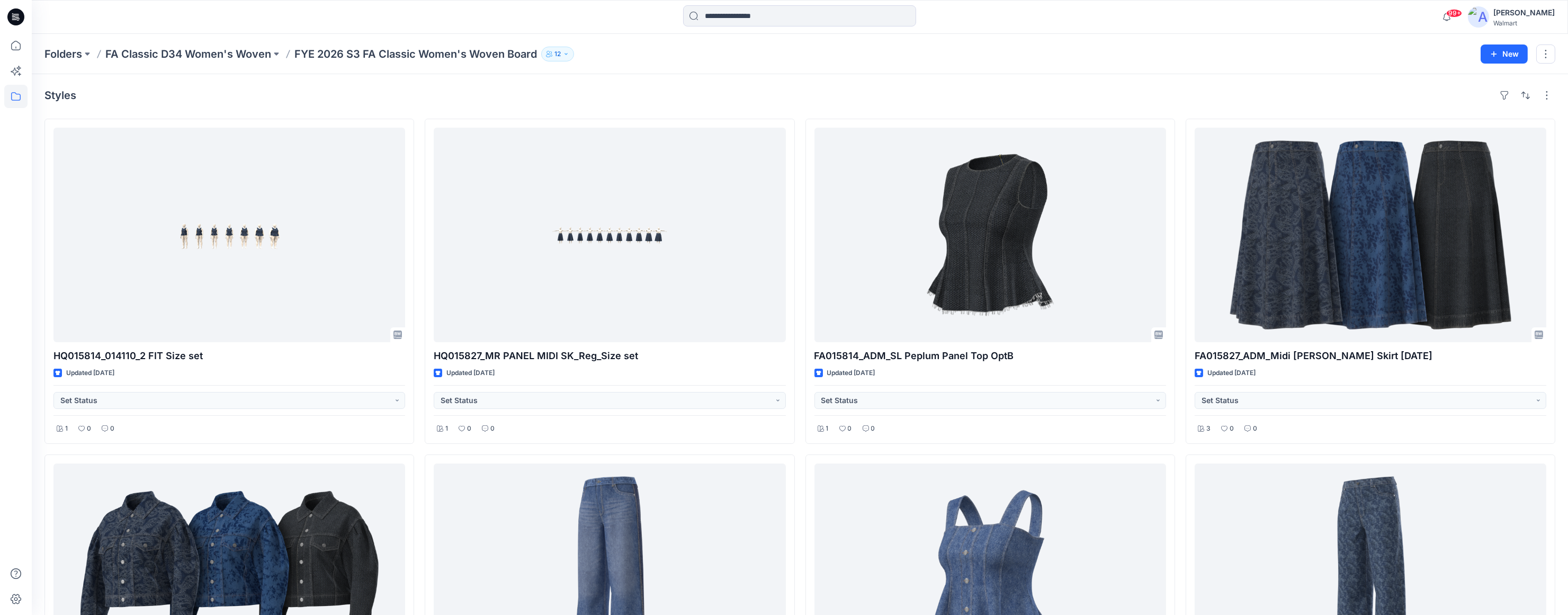
click at [1362, 73] on div "Folders FA Classic D34 Women's Woven FYE 2026 S3 FA Classic Women's Woven Board…" at bounding box center [800, 54] width 1536 height 40
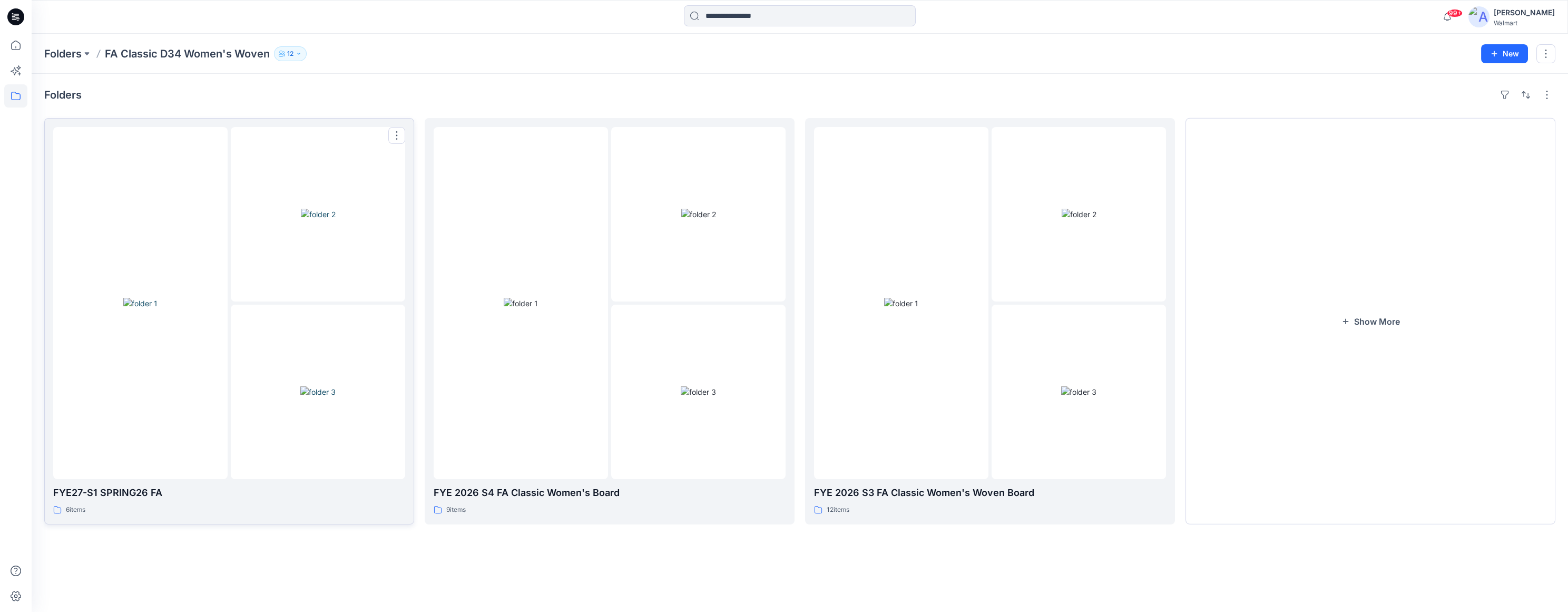
click at [301, 386] on img at bounding box center [318, 391] width 35 height 11
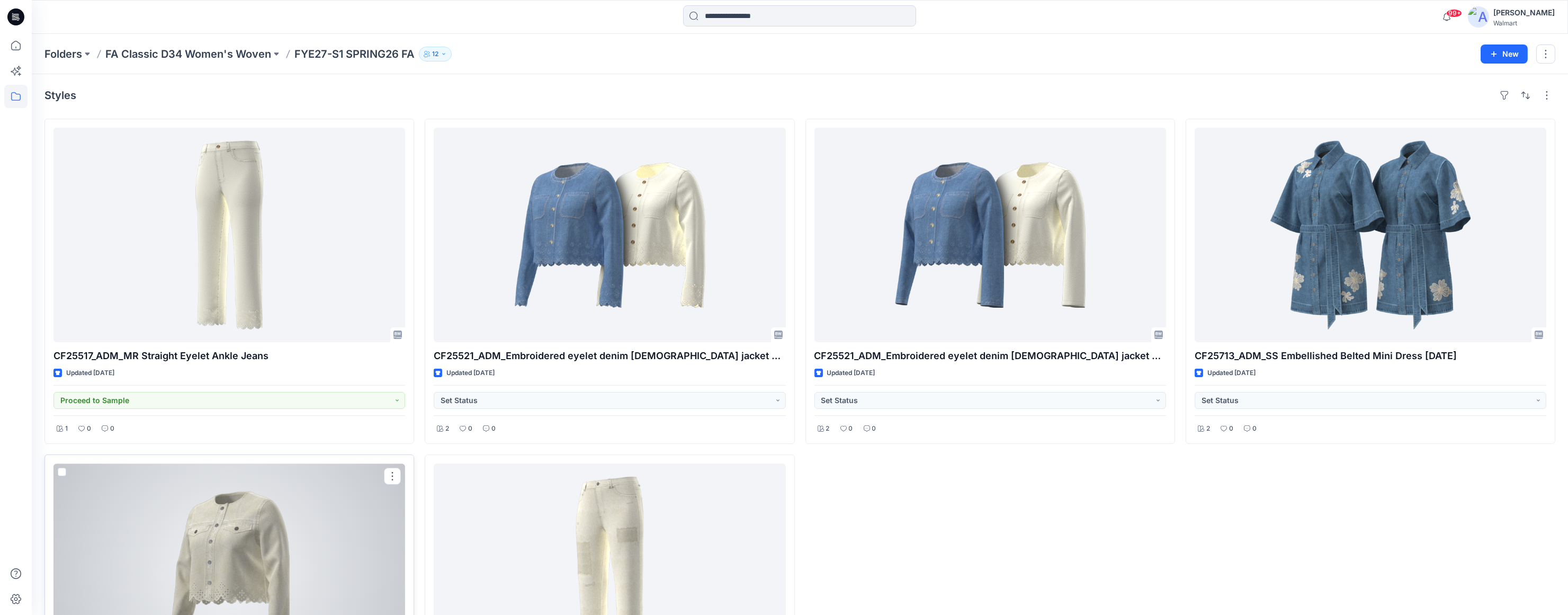
click at [260, 546] on div at bounding box center [228, 570] width 351 height 215
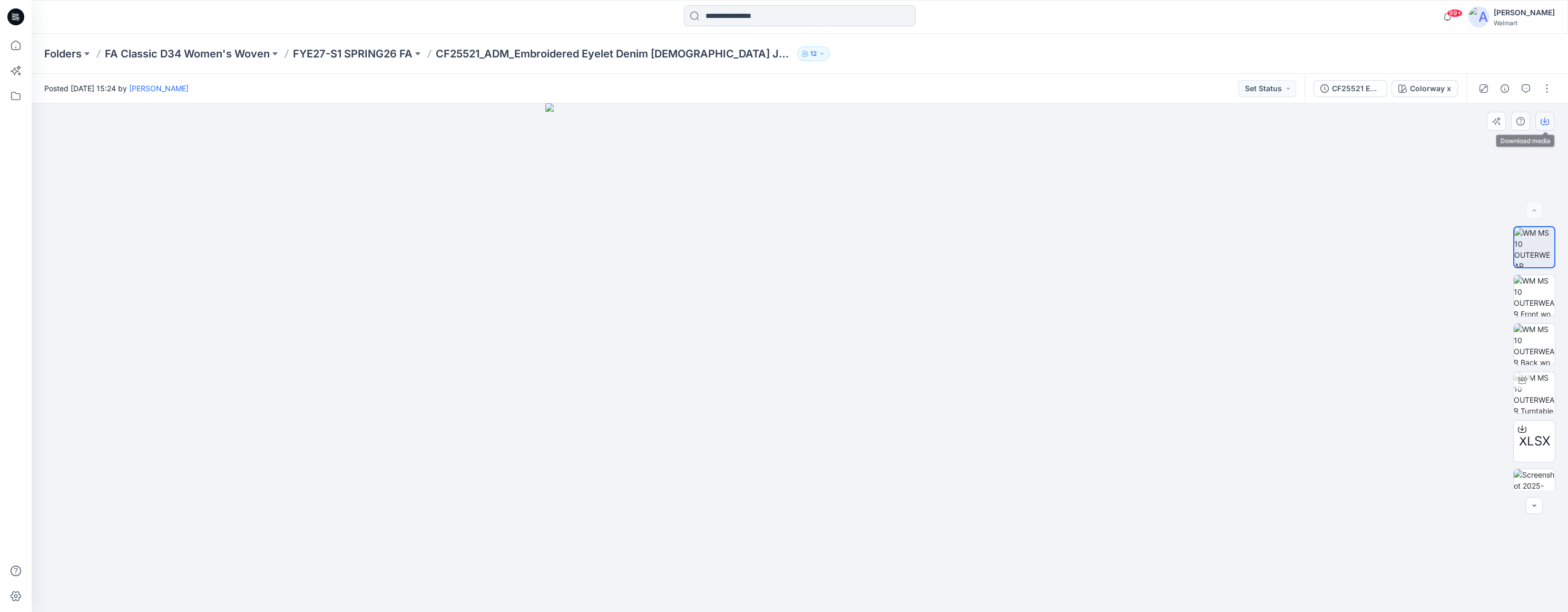
click at [1546, 118] on icon "button" at bounding box center [1545, 121] width 8 height 8
click at [1528, 285] on img at bounding box center [1534, 295] width 41 height 41
click at [866, 76] on div "Posted [DATE] 15:24 by [PERSON_NAME] Set Status" at bounding box center [668, 88] width 1273 height 29
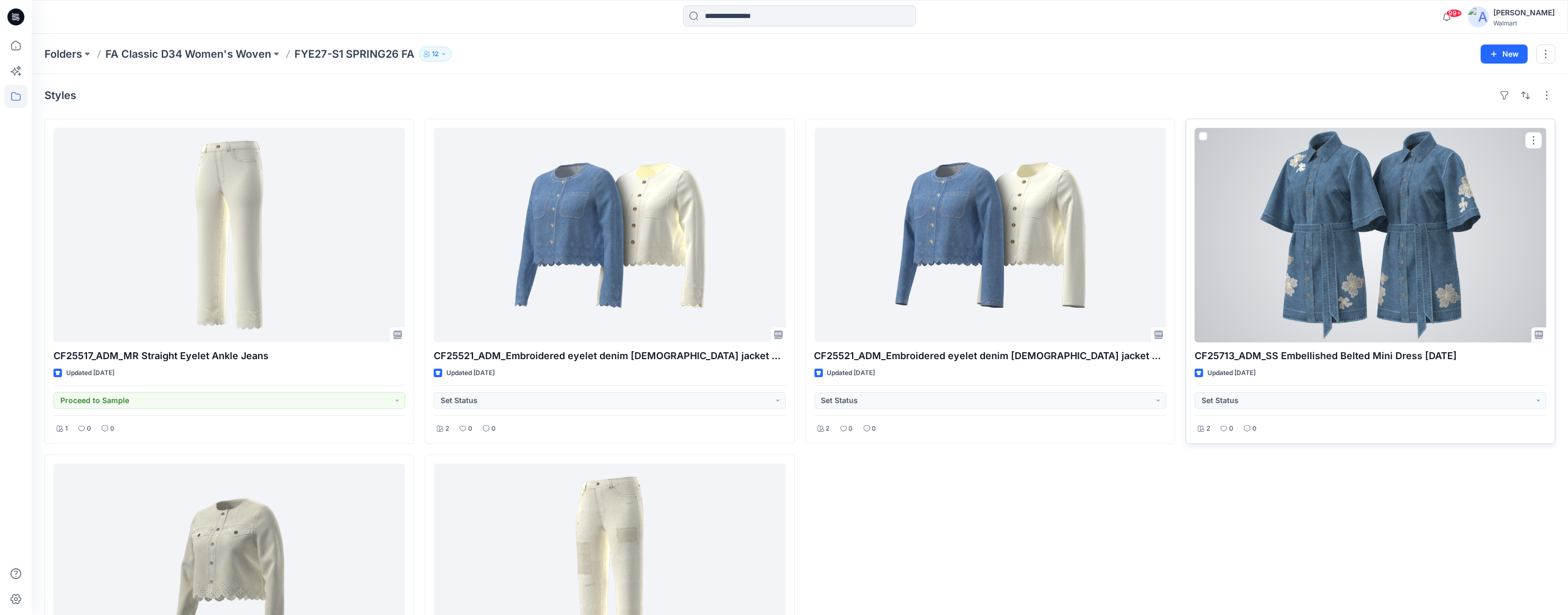
click at [1501, 203] on div at bounding box center [1370, 235] width 351 height 215
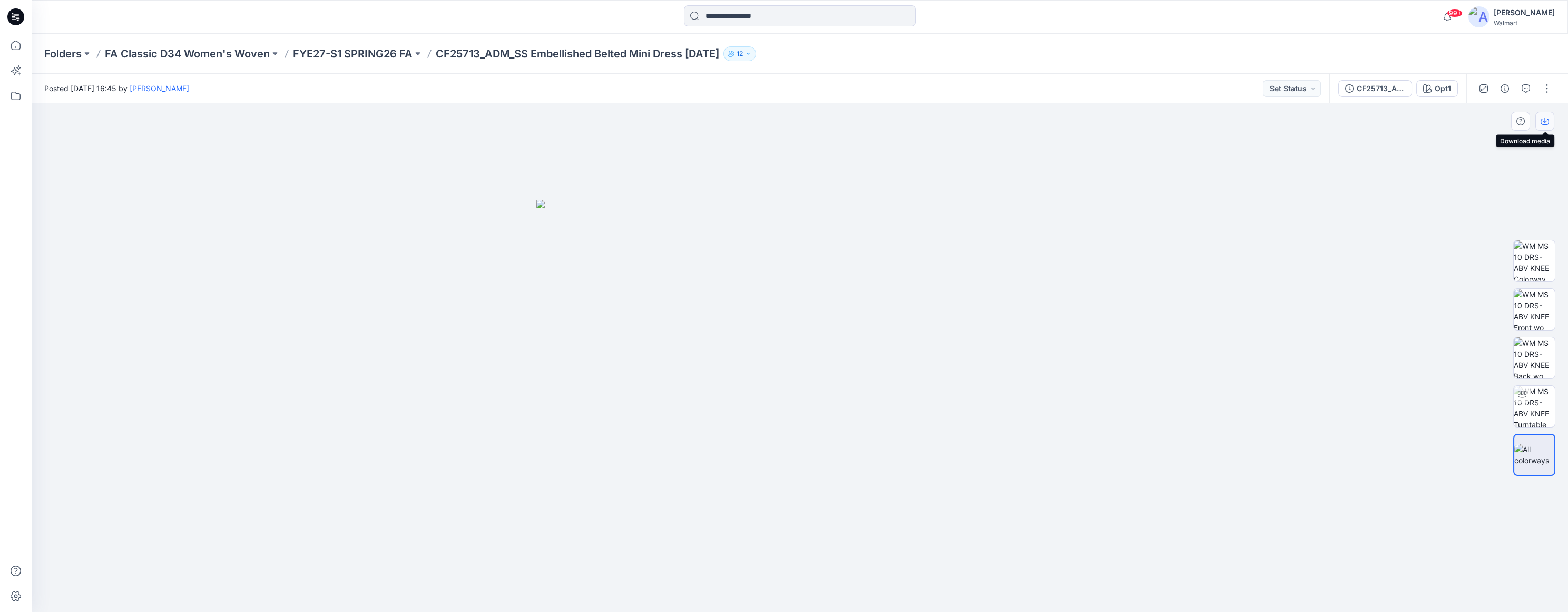
click at [1548, 123] on icon "button" at bounding box center [1545, 122] width 8 height 6
